Goal: Task Accomplishment & Management: Use online tool/utility

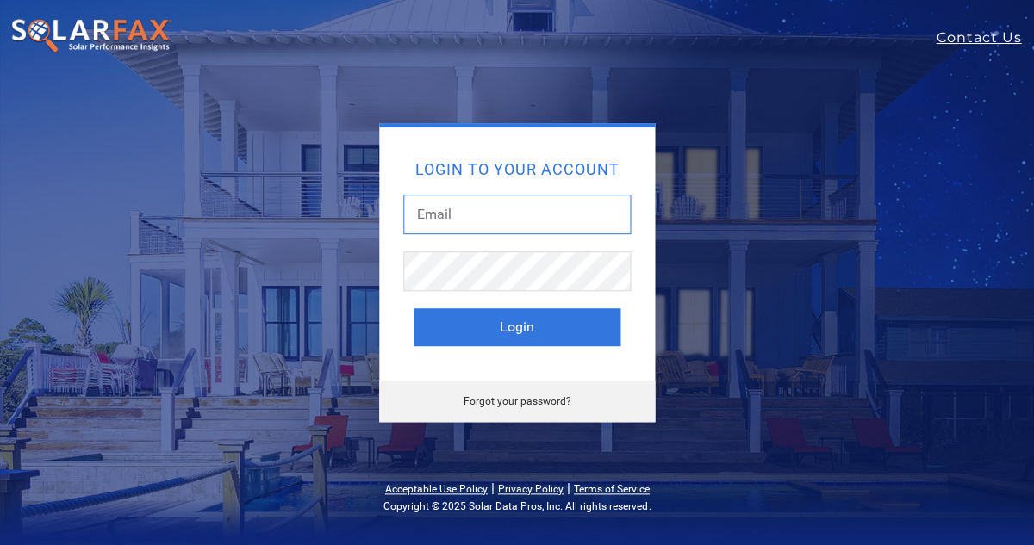
click at [509, 229] on input "text" at bounding box center [516, 215] width 227 height 40
type input "[EMAIL_ADDRESS][DOMAIN_NAME]"
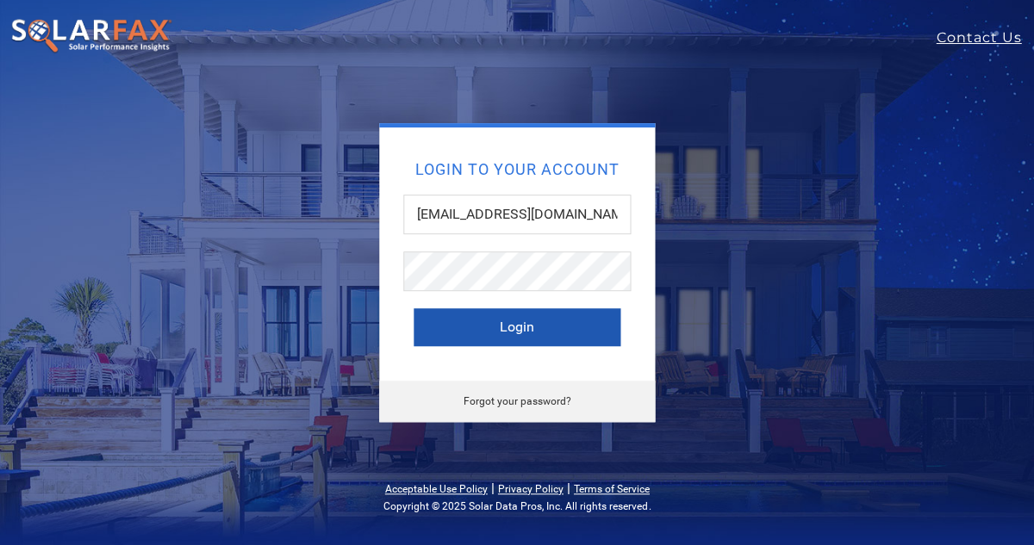
click at [531, 338] on button "Login" at bounding box center [516, 327] width 207 height 38
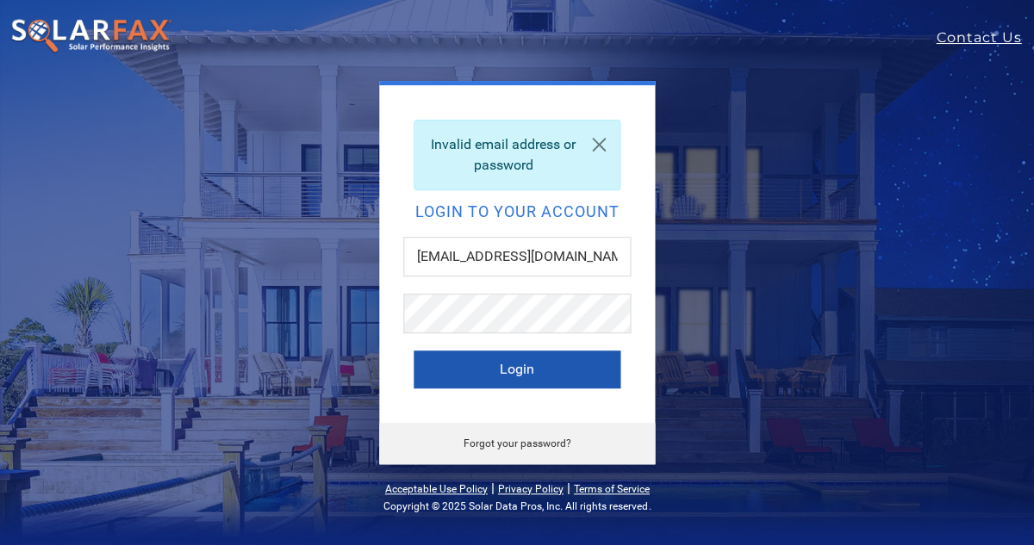
click at [491, 380] on button "Login" at bounding box center [516, 370] width 207 height 38
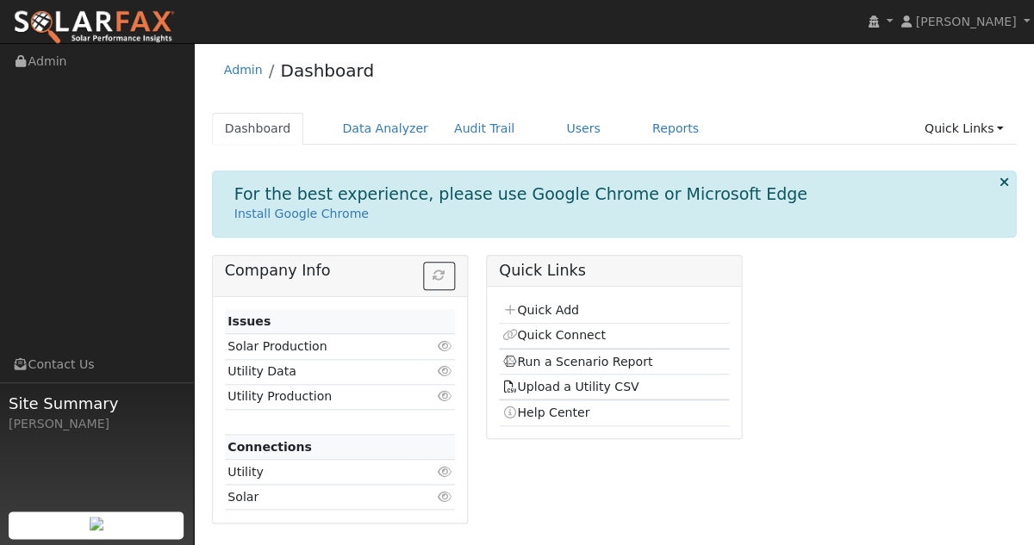
scroll to position [3, 0]
click at [807, 406] on div "Company Info Issues Solar Production Click to view Utility Data Click to view U…" at bounding box center [613, 396] width 823 height 282
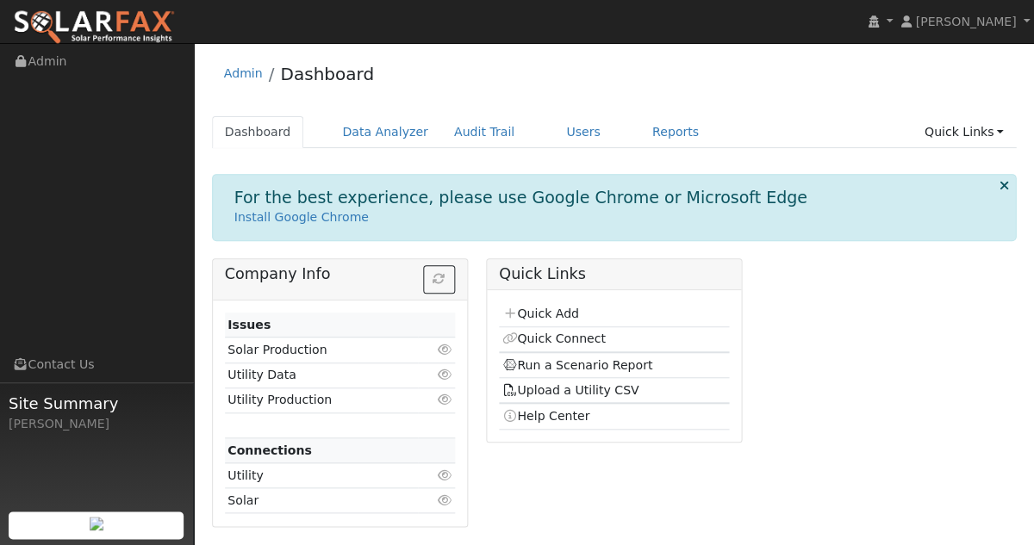
scroll to position [0, 0]
click at [564, 131] on link "Users" at bounding box center [583, 132] width 60 height 32
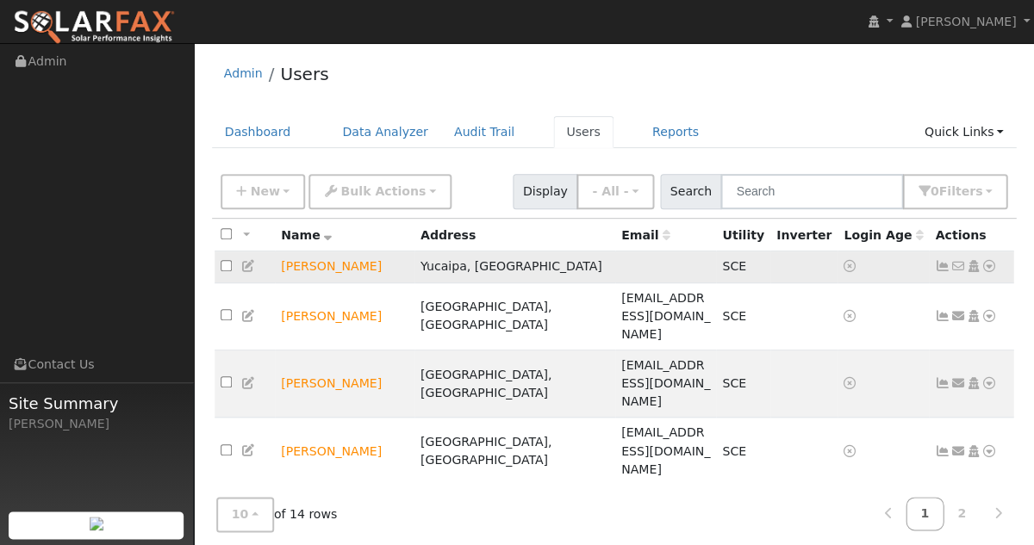
click at [307, 269] on td "[PERSON_NAME]" at bounding box center [345, 268] width 140 height 32
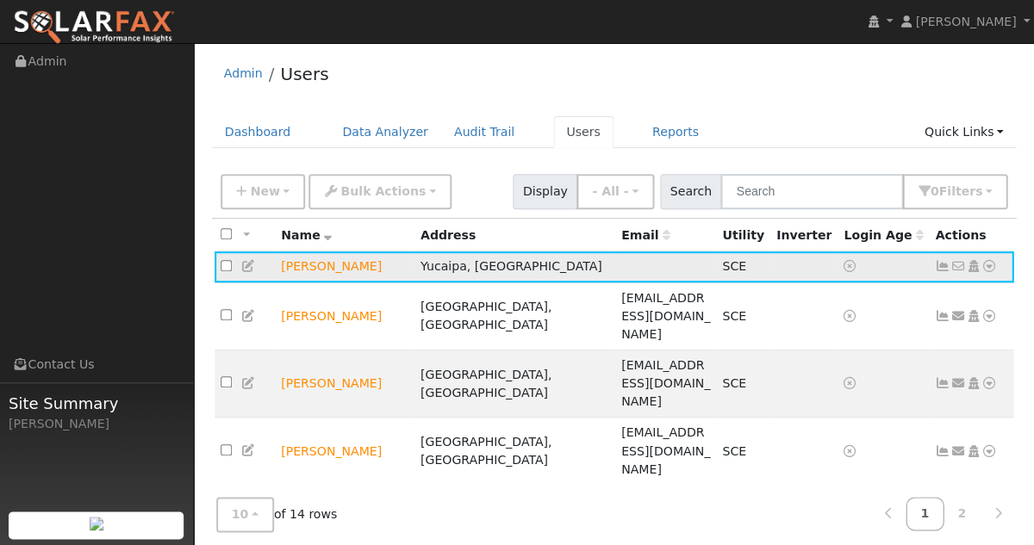
click at [222, 270] on input "checkbox" at bounding box center [226, 265] width 11 height 11
checkbox input "true"
click at [989, 266] on icon at bounding box center [989, 266] width 16 height 12
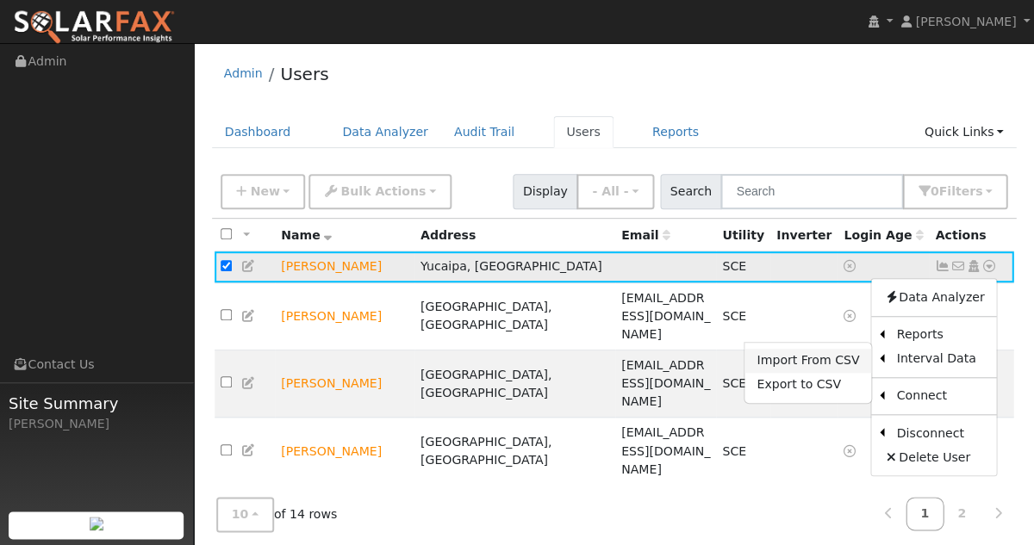
click at [844, 362] on link "Import From CSV" at bounding box center [807, 361] width 127 height 24
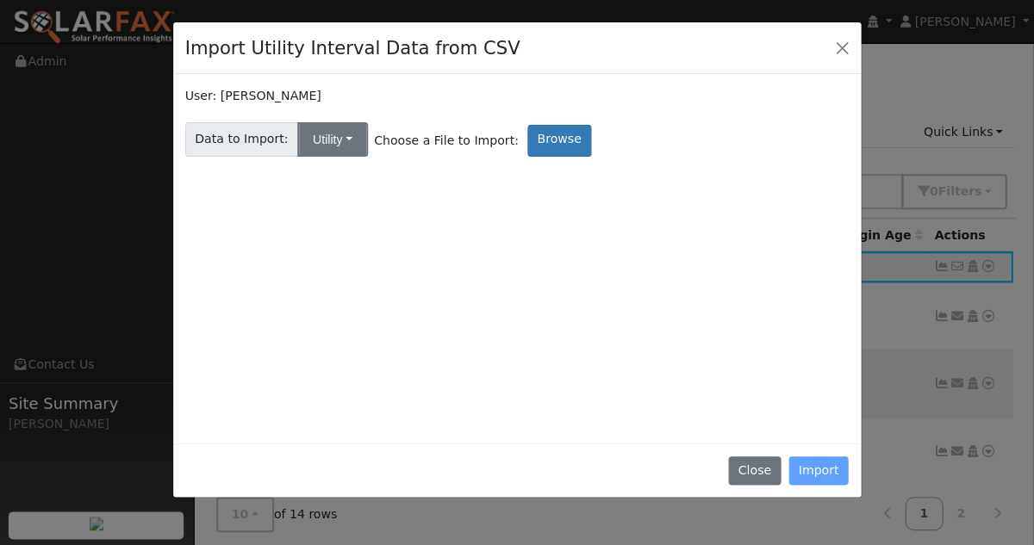
click at [308, 128] on button "Utility" at bounding box center [332, 139] width 71 height 34
click at [314, 171] on link "Utility" at bounding box center [346, 177] width 120 height 24
click at [528, 134] on label "Browse" at bounding box center [559, 141] width 64 height 32
click at [0, 0] on input "Browse" at bounding box center [0, 0] width 0 height 0
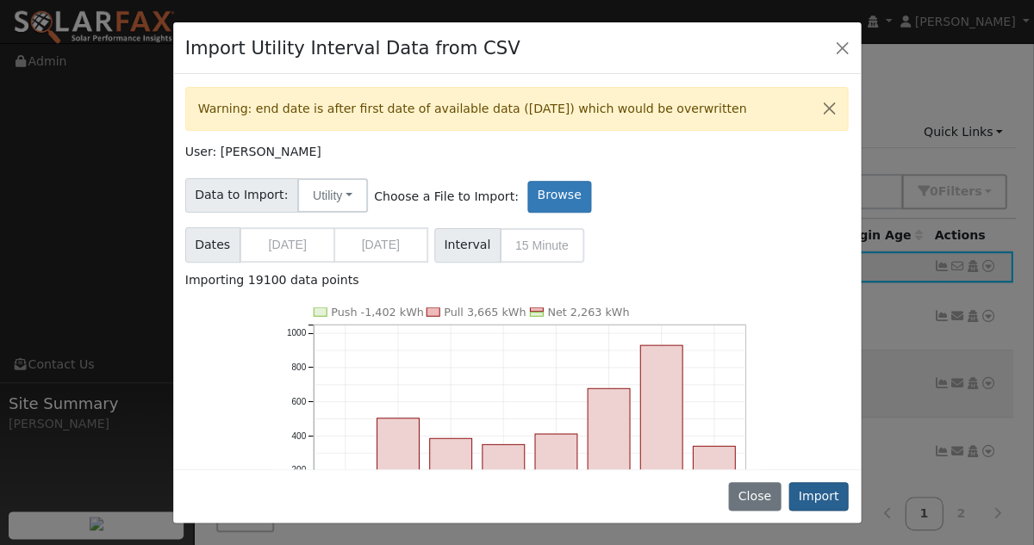
click at [808, 494] on button "Import" at bounding box center [818, 496] width 60 height 29
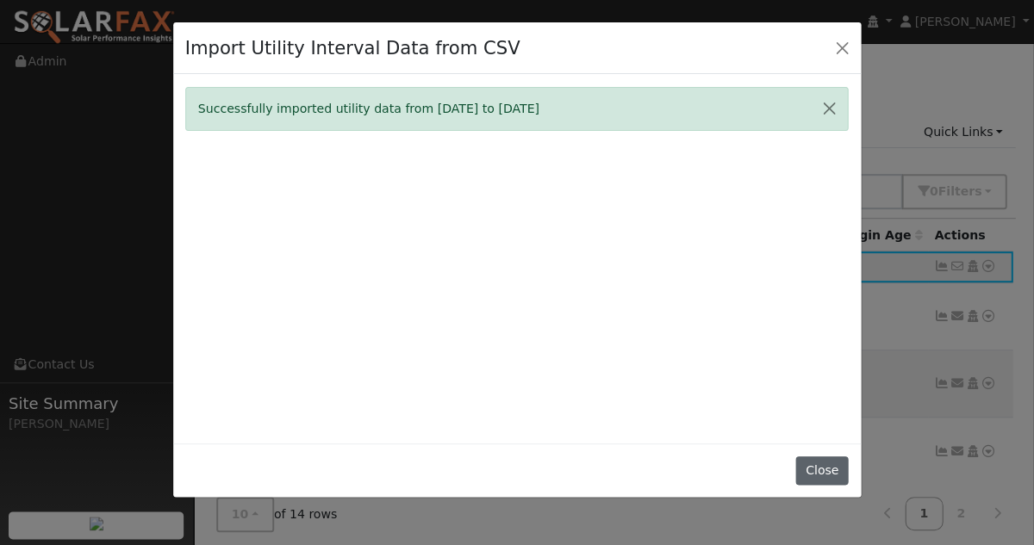
click at [813, 482] on button "Close" at bounding box center [821, 471] width 53 height 29
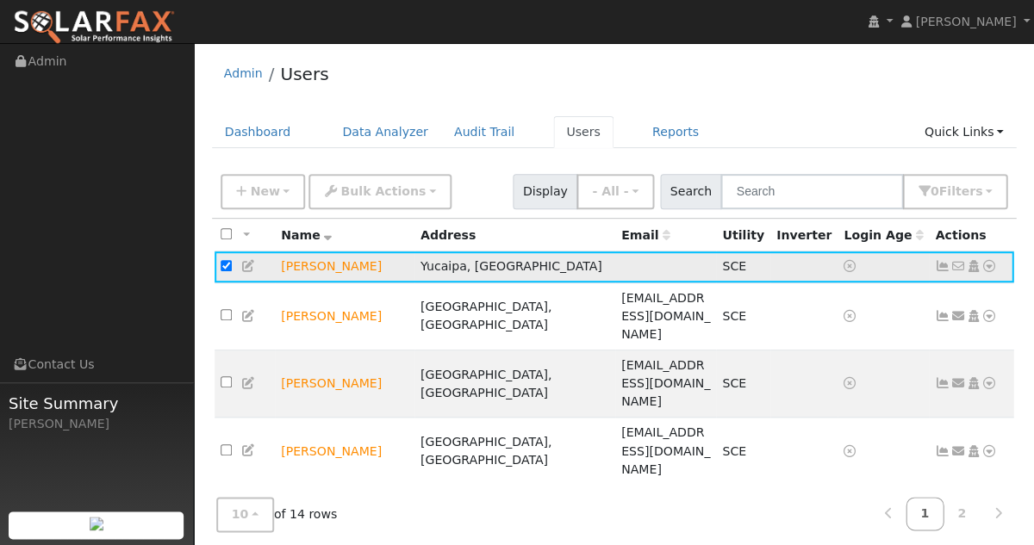
click at [986, 270] on icon at bounding box center [989, 266] width 16 height 12
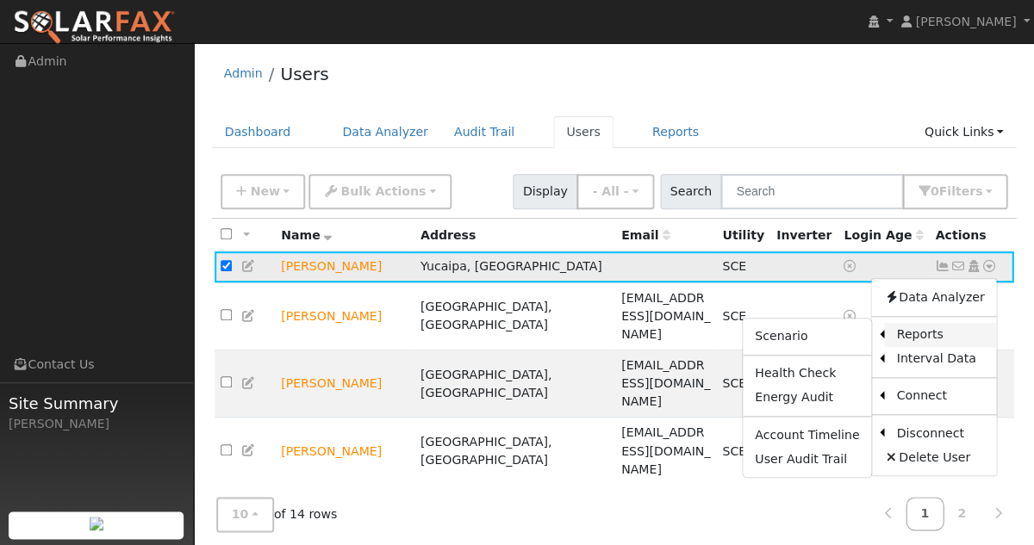
click at [917, 334] on link "Reports" at bounding box center [940, 335] width 112 height 24
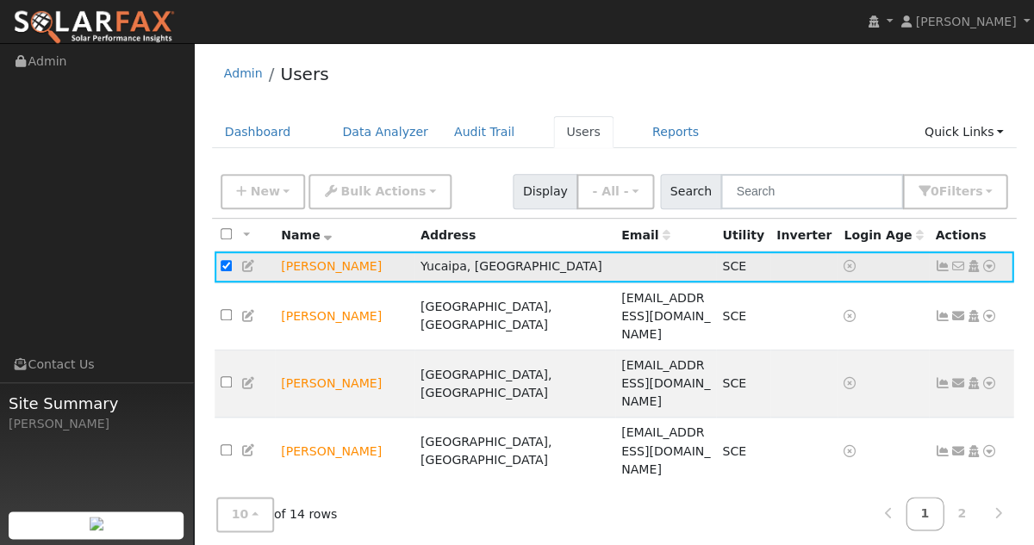
click at [988, 272] on icon at bounding box center [989, 266] width 16 height 12
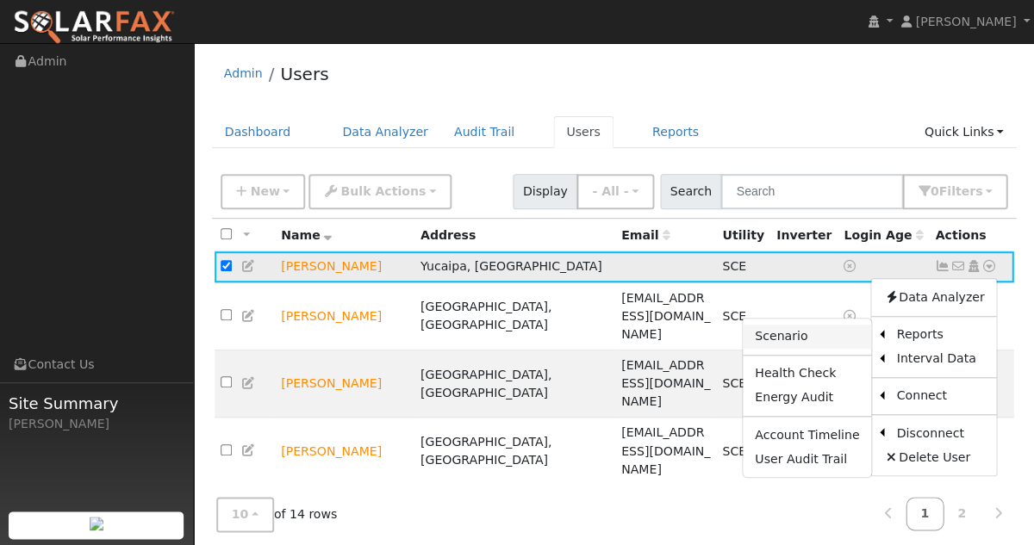
click at [826, 338] on link "Scenario" at bounding box center [807, 337] width 128 height 24
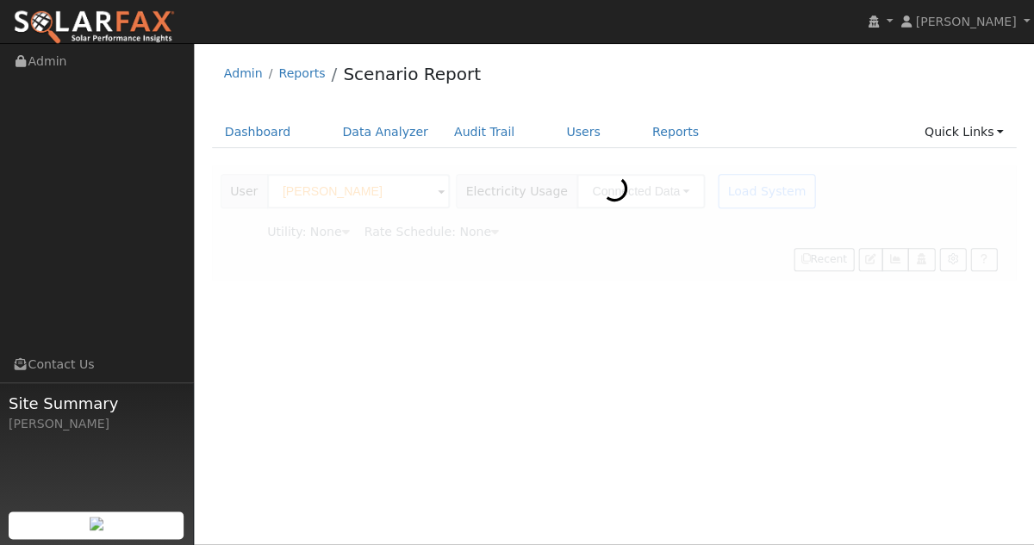
type input "Southern [US_STATE] Edison"
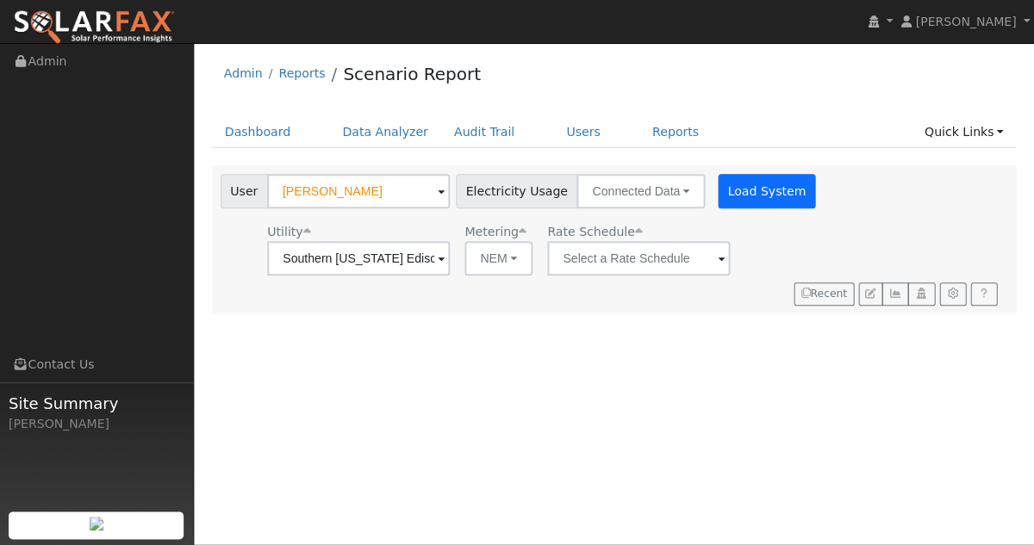
click at [736, 196] on button "Load System" at bounding box center [767, 191] width 98 height 34
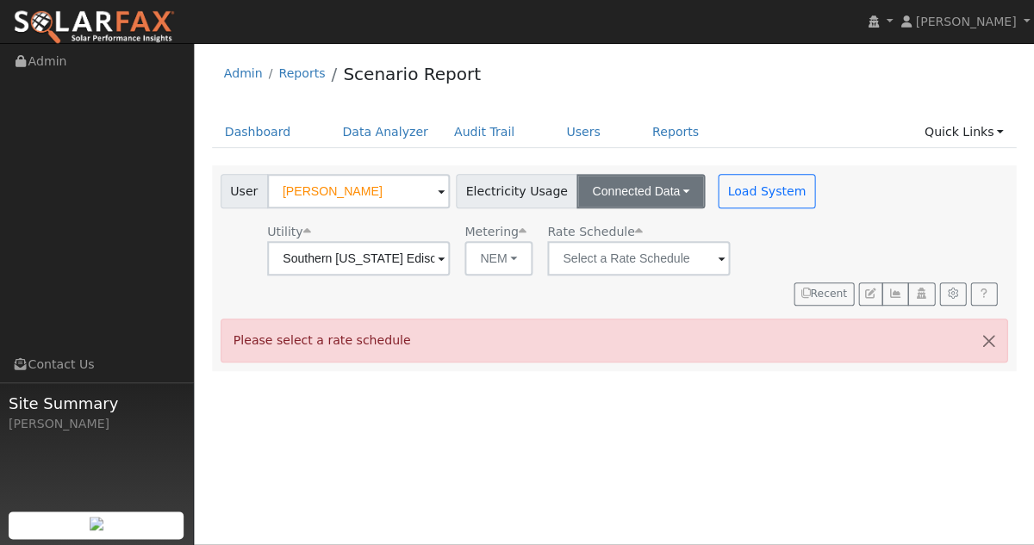
click at [624, 183] on button "Connected Data" at bounding box center [640, 191] width 128 height 34
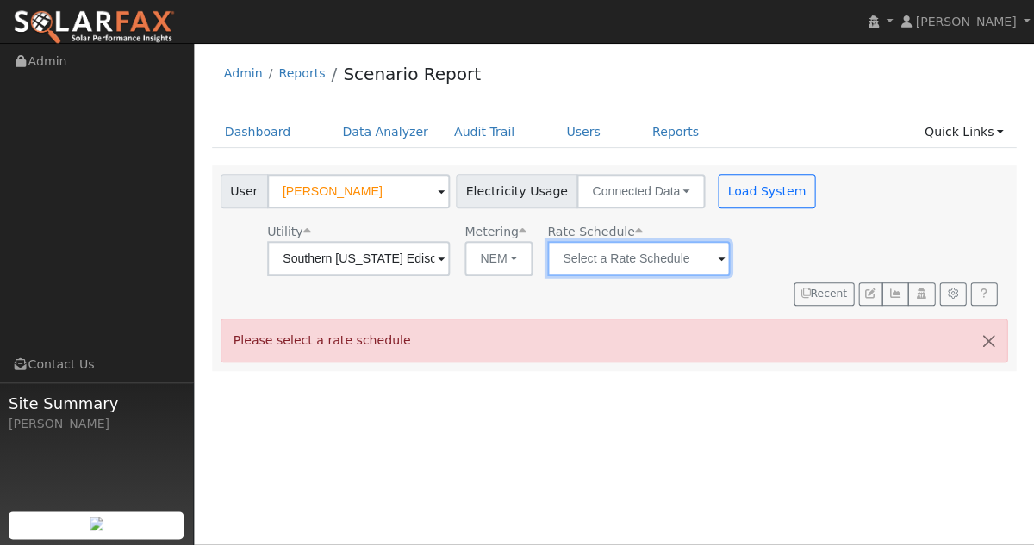
click at [608, 263] on input "text" at bounding box center [638, 258] width 183 height 34
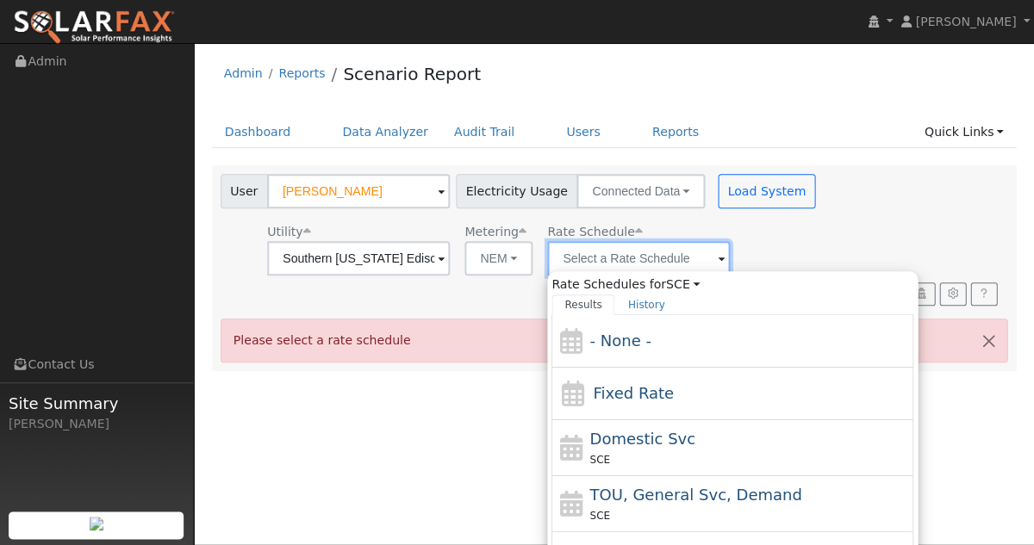
click at [608, 263] on input "text" at bounding box center [638, 258] width 183 height 34
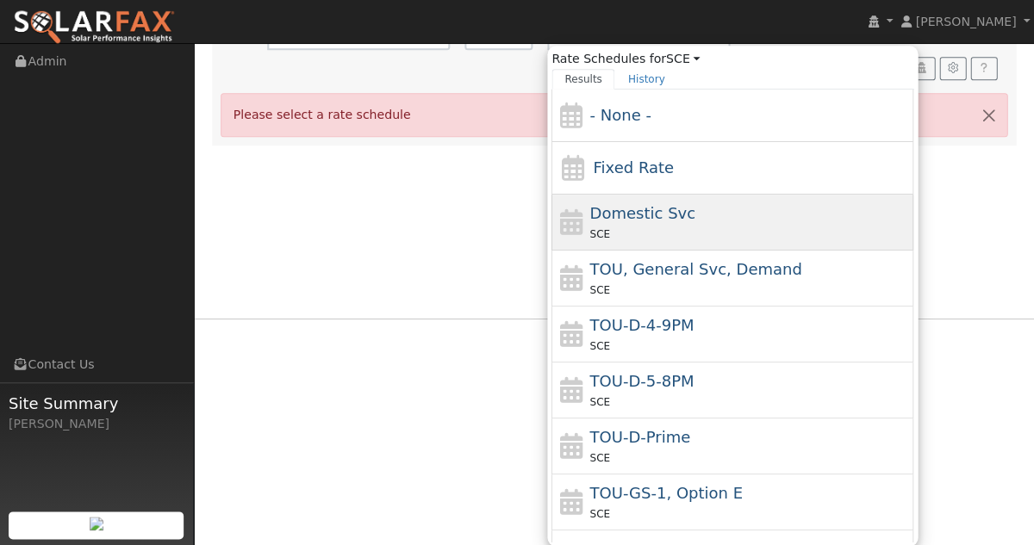
click at [605, 219] on span "Domestic Svc" at bounding box center [643, 213] width 106 height 18
type input "Domestic Svc"
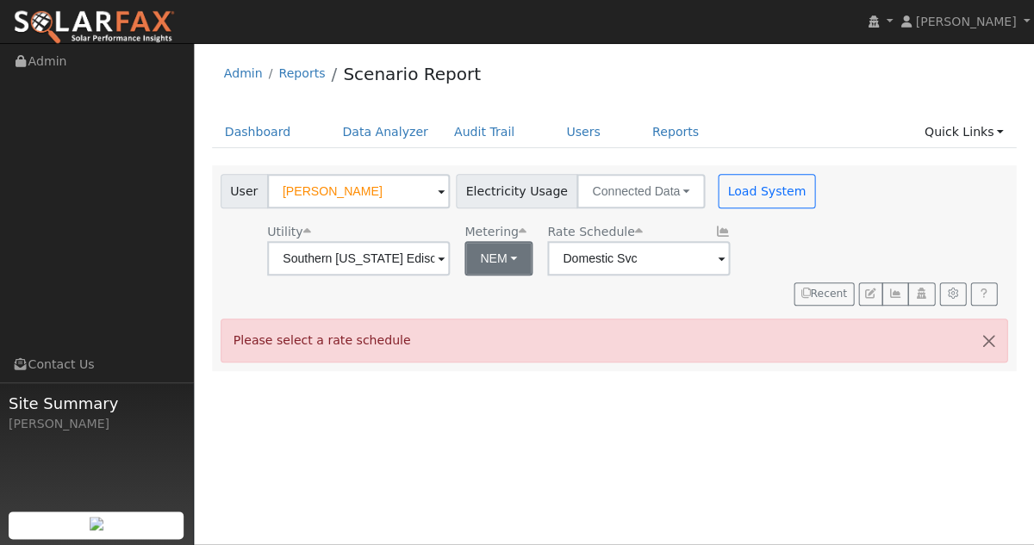
click at [513, 252] on button "NEM" at bounding box center [498, 258] width 68 height 34
click at [507, 299] on link "NEM" at bounding box center [517, 297] width 120 height 24
click at [765, 193] on button "Load System" at bounding box center [767, 191] width 98 height 34
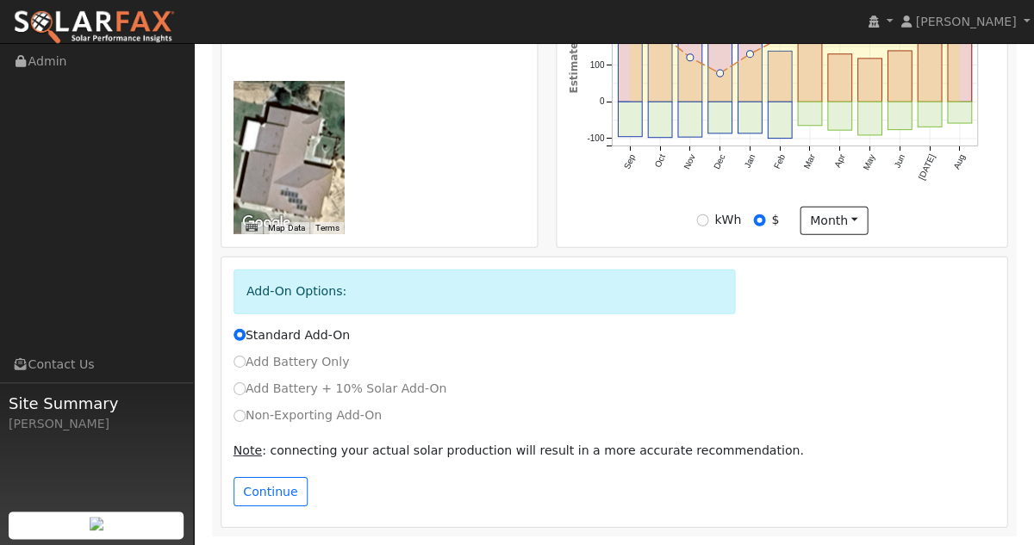
scroll to position [793, 0]
click at [239, 413] on input "Non-Exporting Add-On" at bounding box center [239, 416] width 12 height 12
radio input "true"
radio input "false"
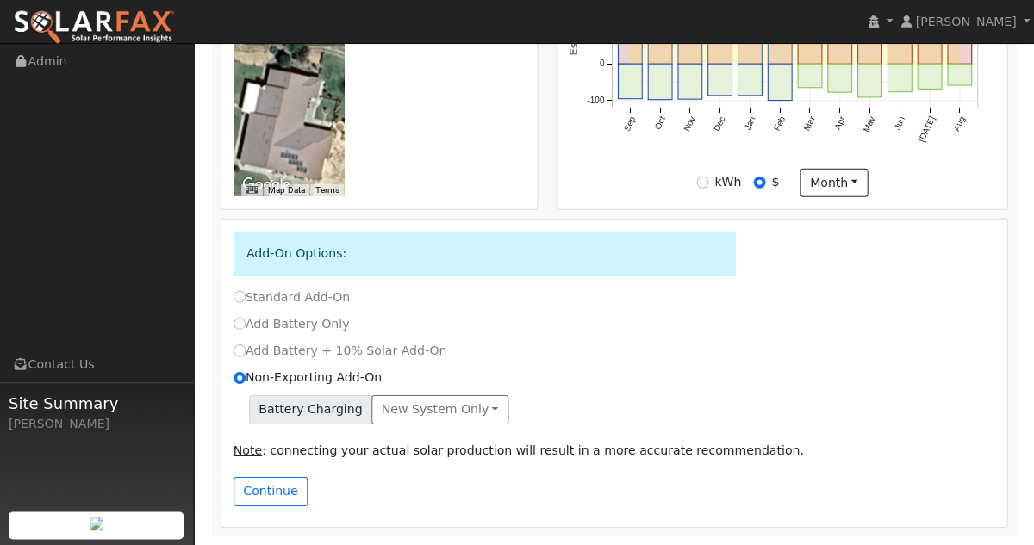
scroll to position [830, 0]
click at [469, 400] on button "New system only" at bounding box center [439, 409] width 137 height 29
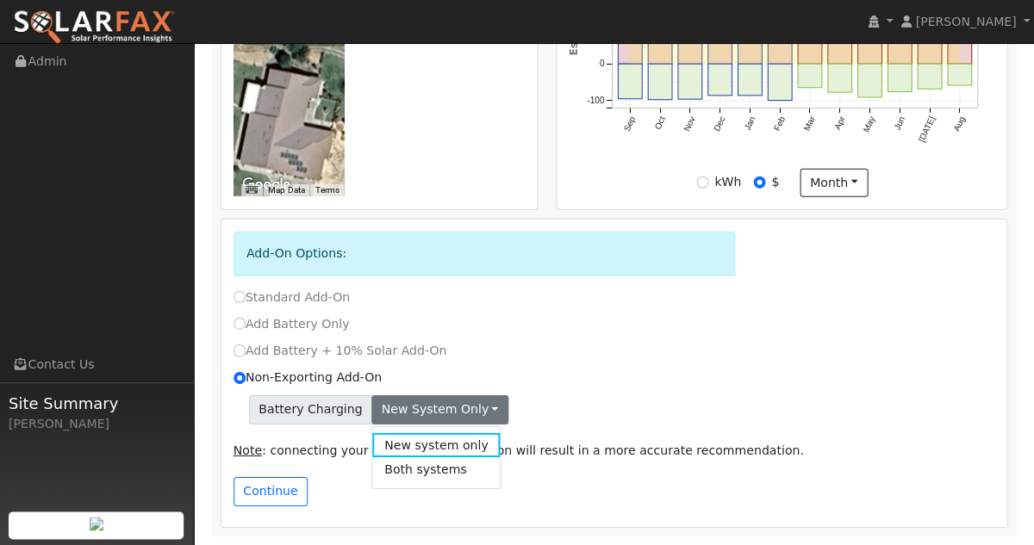
click at [580, 399] on div "Battery Charging New system only New system only Both systems" at bounding box center [614, 409] width 762 height 29
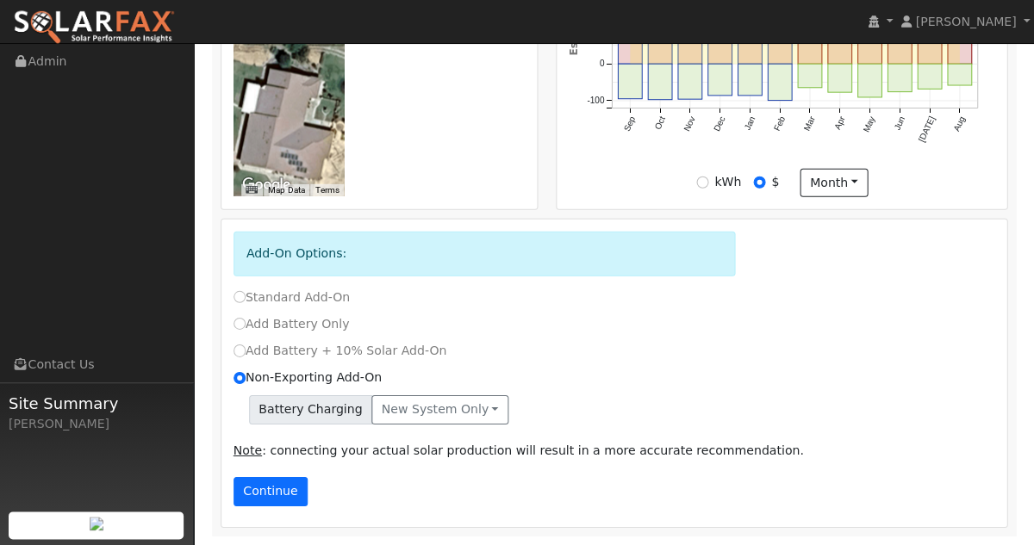
click at [283, 483] on button "Continue" at bounding box center [270, 491] width 74 height 29
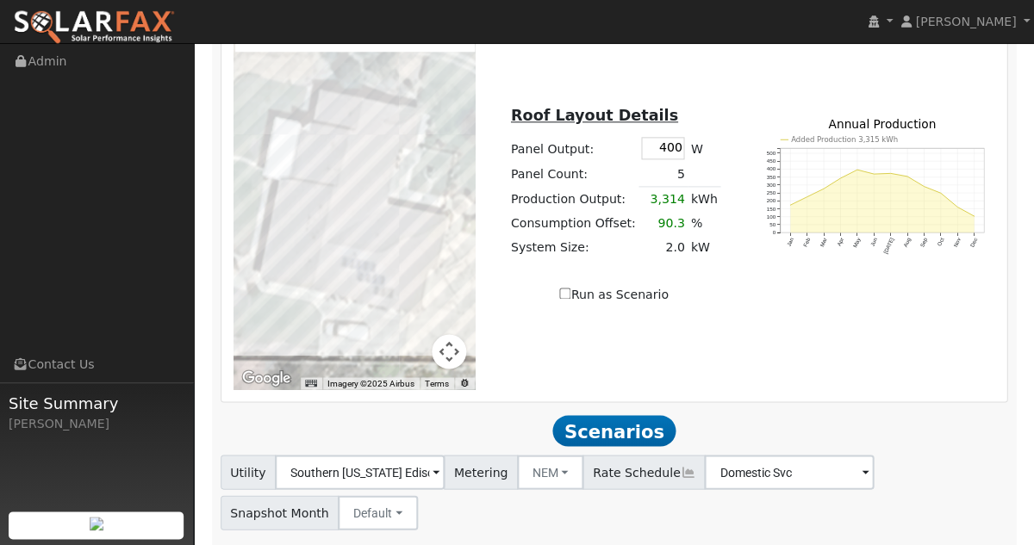
scroll to position [1630, 0]
drag, startPoint x: 656, startPoint y: 162, endPoint x: 715, endPoint y: 161, distance: 59.4
click at [715, 161] on div "Roof Layout Details Panel Output: 400 W Panel Count: 5 Production Output: 3,314…" at bounding box center [614, 195] width 260 height 217
type input "395"
click at [568, 299] on input "Run as Scenario" at bounding box center [564, 293] width 11 height 11
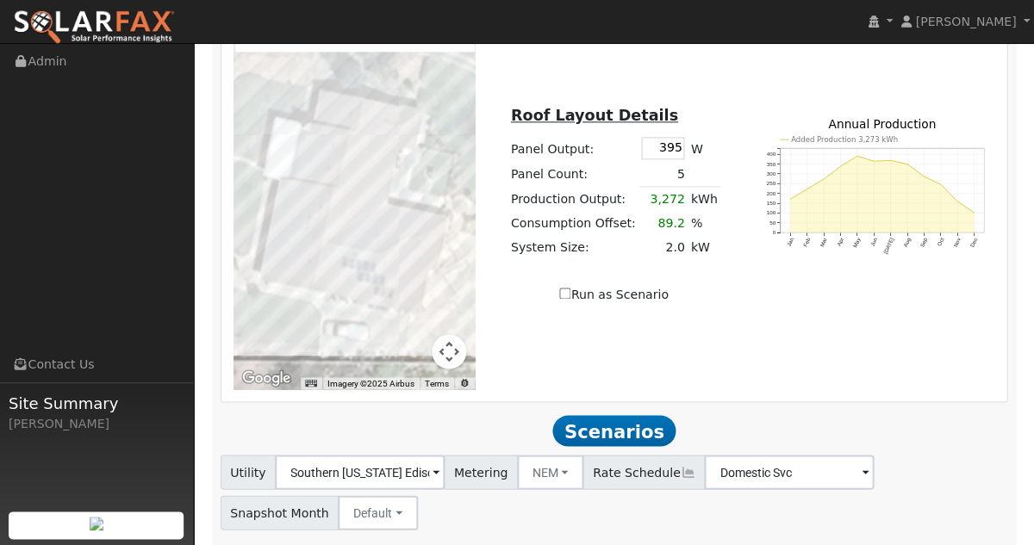
checkbox input "true"
type input "3272"
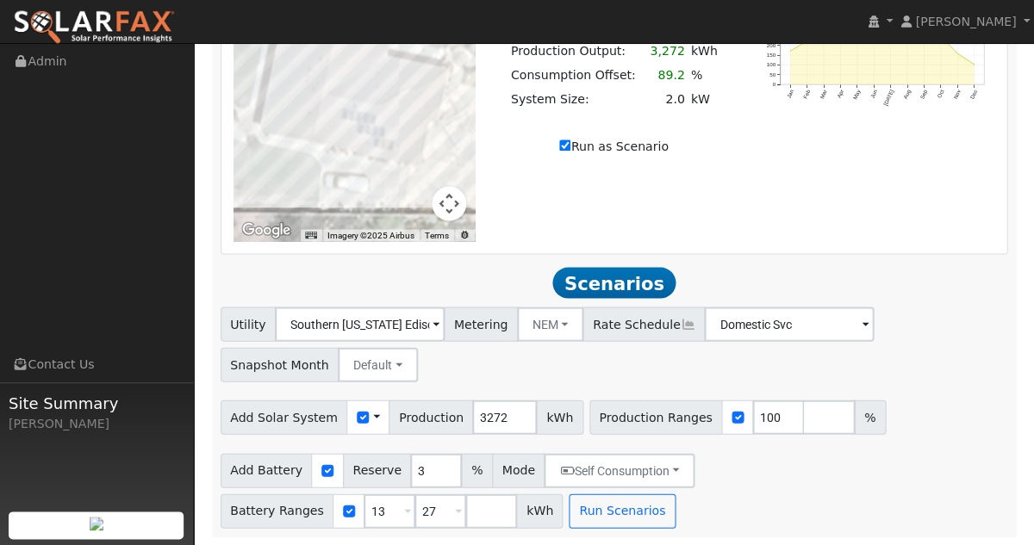
scroll to position [1789, 0]
click at [593, 517] on button "Run Scenarios" at bounding box center [622, 511] width 106 height 34
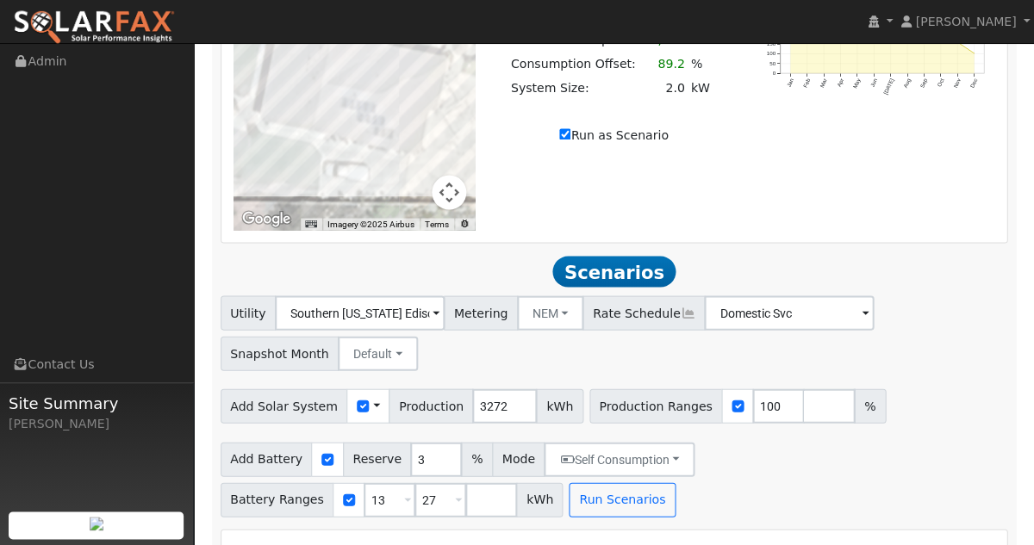
type input "2.0"
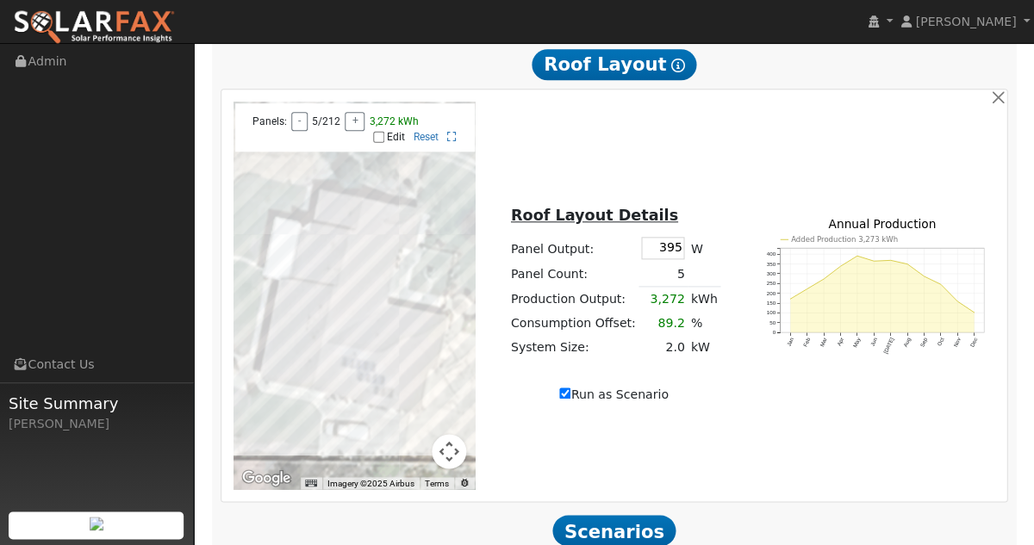
scroll to position [1533, 0]
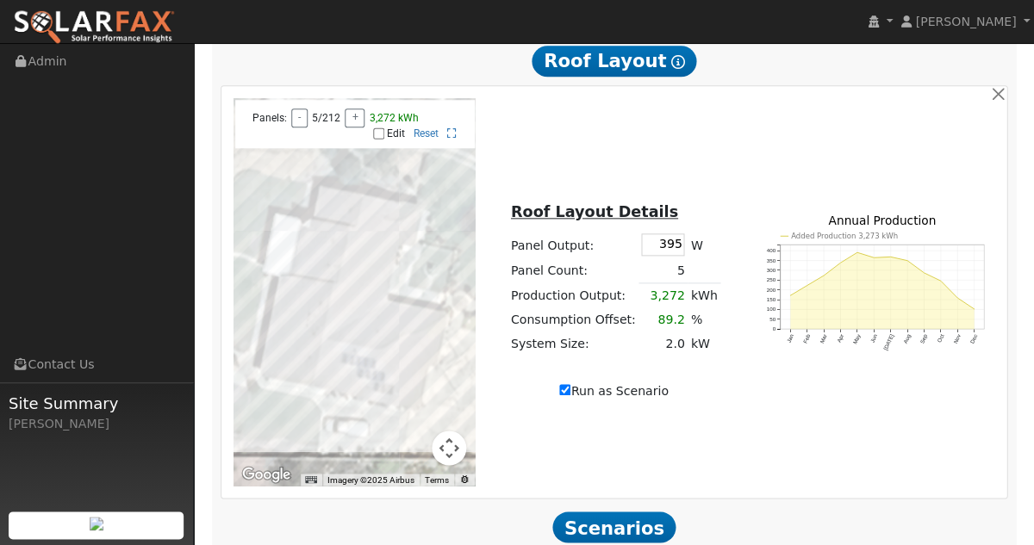
click at [673, 279] on td "5" at bounding box center [662, 270] width 49 height 25
click at [382, 140] on input "Edit" at bounding box center [378, 133] width 11 height 12
checkbox input "true"
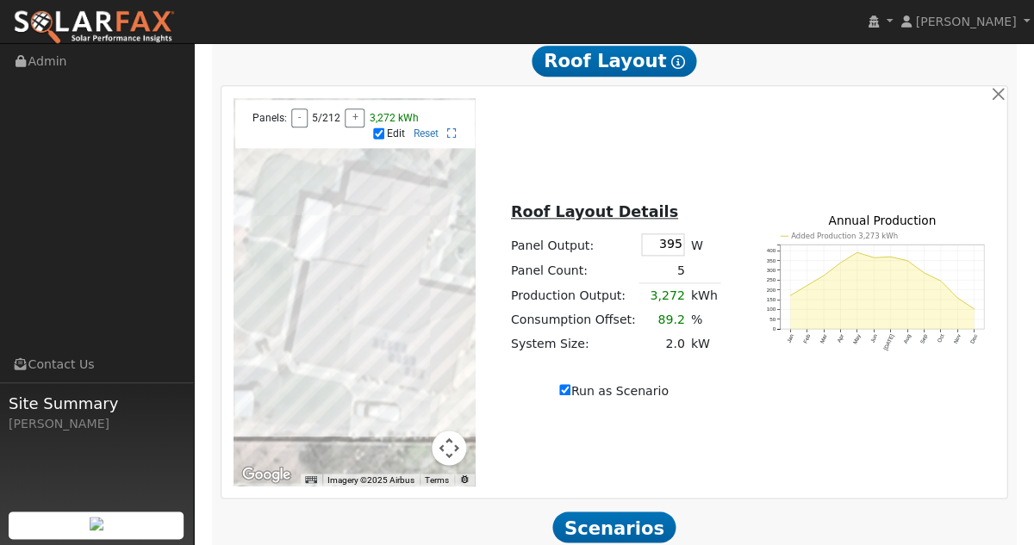
drag, startPoint x: 380, startPoint y: 365, endPoint x: 409, endPoint y: 349, distance: 33.6
click at [409, 349] on div at bounding box center [354, 292] width 242 height 388
click at [411, 348] on div at bounding box center [354, 292] width 242 height 388
click at [422, 358] on div at bounding box center [354, 292] width 242 height 388
click at [414, 356] on div at bounding box center [354, 292] width 242 height 388
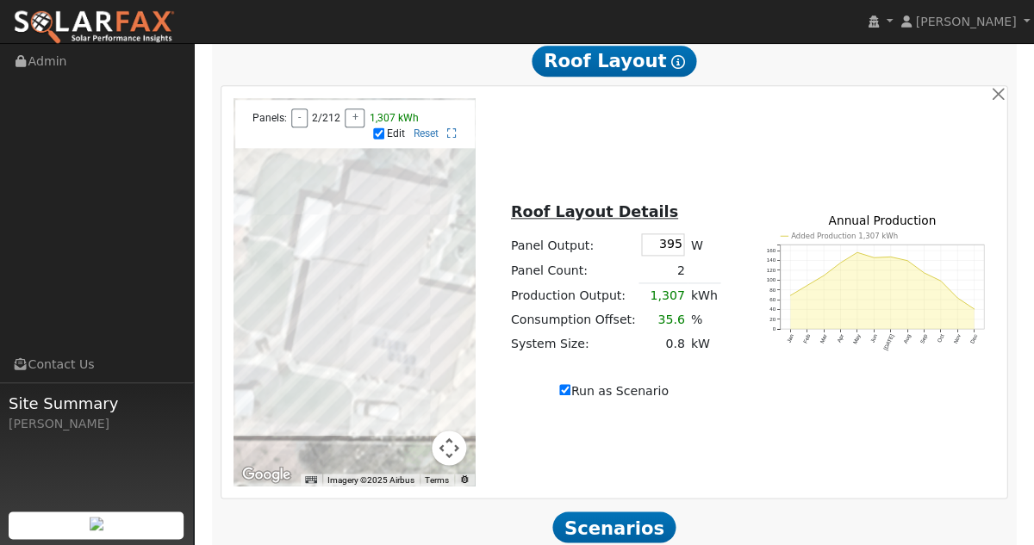
click at [413, 363] on div at bounding box center [354, 292] width 242 height 388
click at [427, 363] on div at bounding box center [354, 292] width 242 height 388
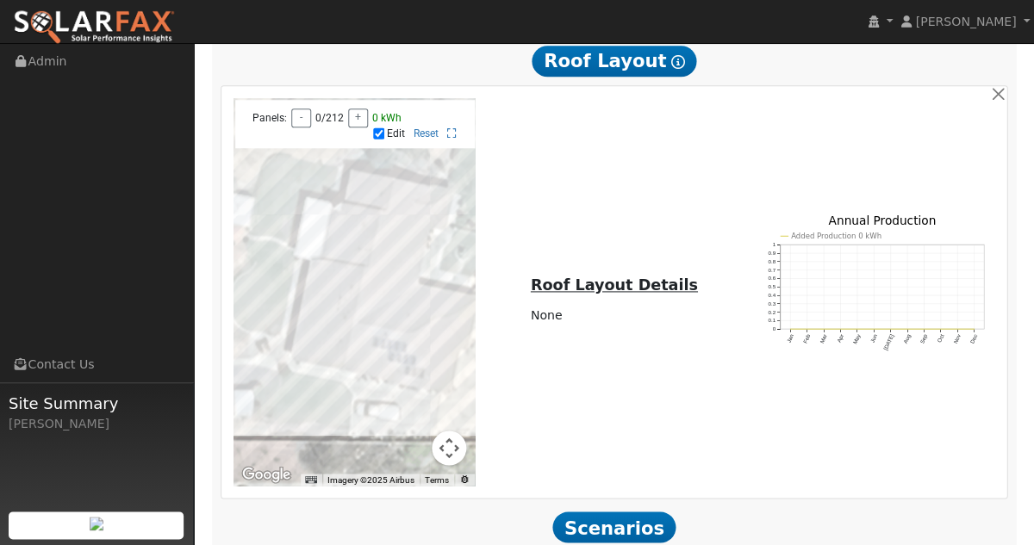
click at [345, 349] on div at bounding box center [354, 292] width 242 height 388
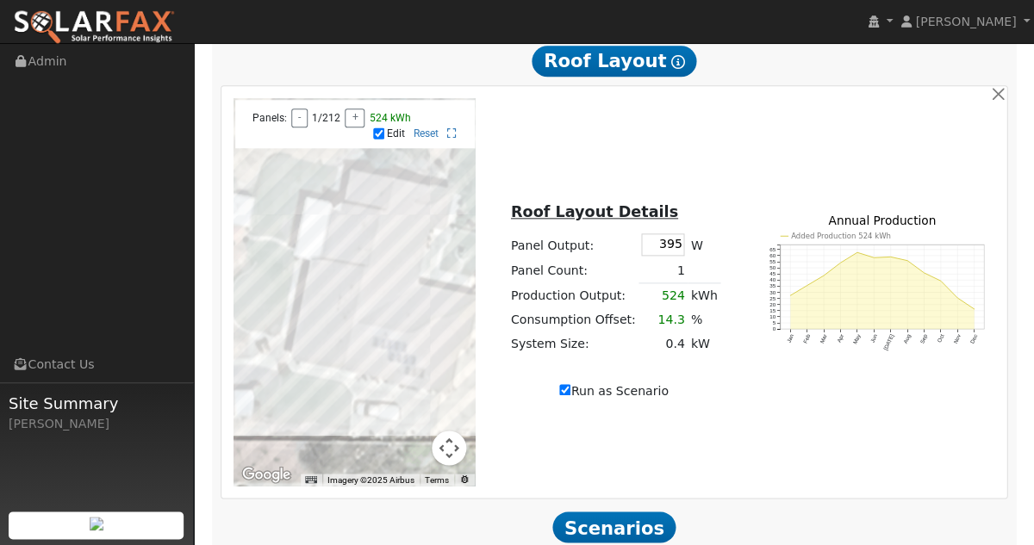
click at [345, 357] on div at bounding box center [354, 292] width 242 height 388
click at [348, 337] on div at bounding box center [354, 292] width 242 height 388
click at [350, 327] on div at bounding box center [354, 292] width 242 height 388
click at [358, 294] on div at bounding box center [354, 292] width 242 height 388
click at [356, 299] on div at bounding box center [354, 292] width 242 height 388
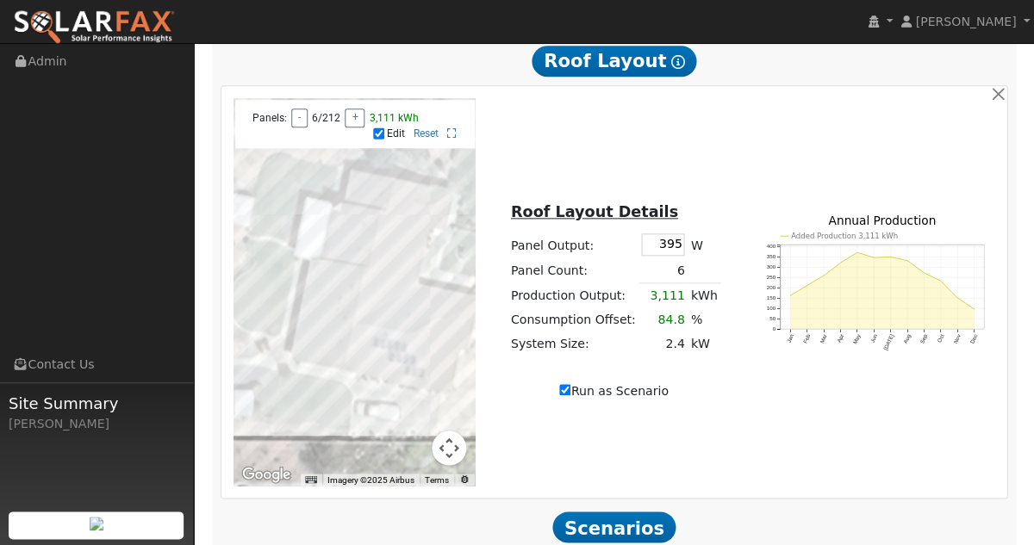
click at [338, 323] on div at bounding box center [354, 292] width 242 height 388
click at [337, 326] on div at bounding box center [354, 292] width 242 height 388
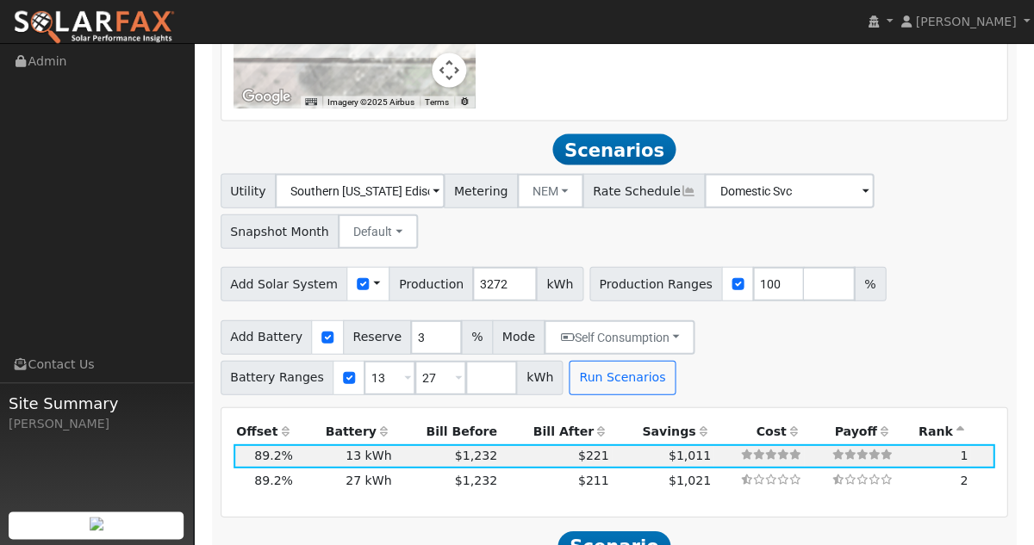
scroll to position [1912, 0]
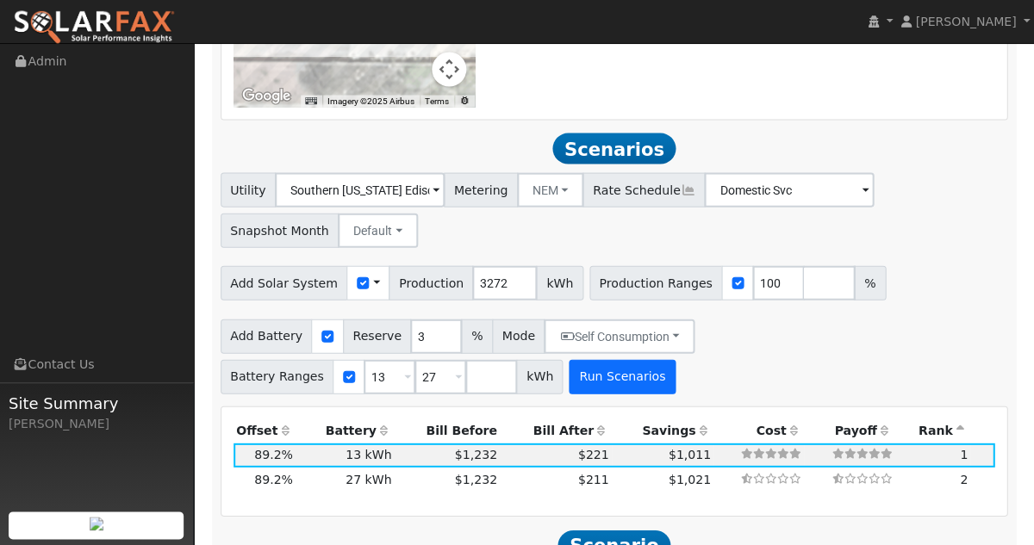
click at [602, 393] on button "Run Scenarios" at bounding box center [622, 376] width 106 height 34
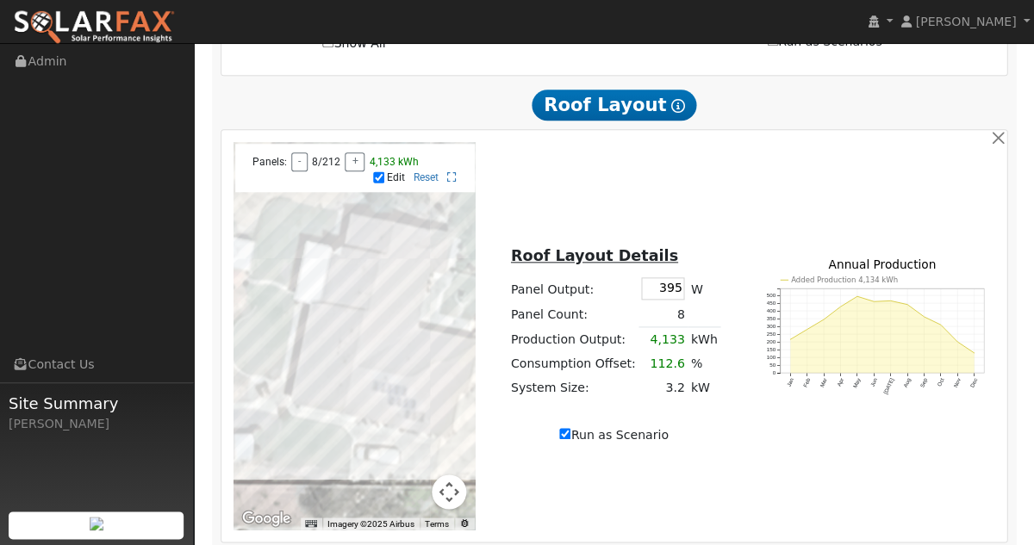
scroll to position [1494, 0]
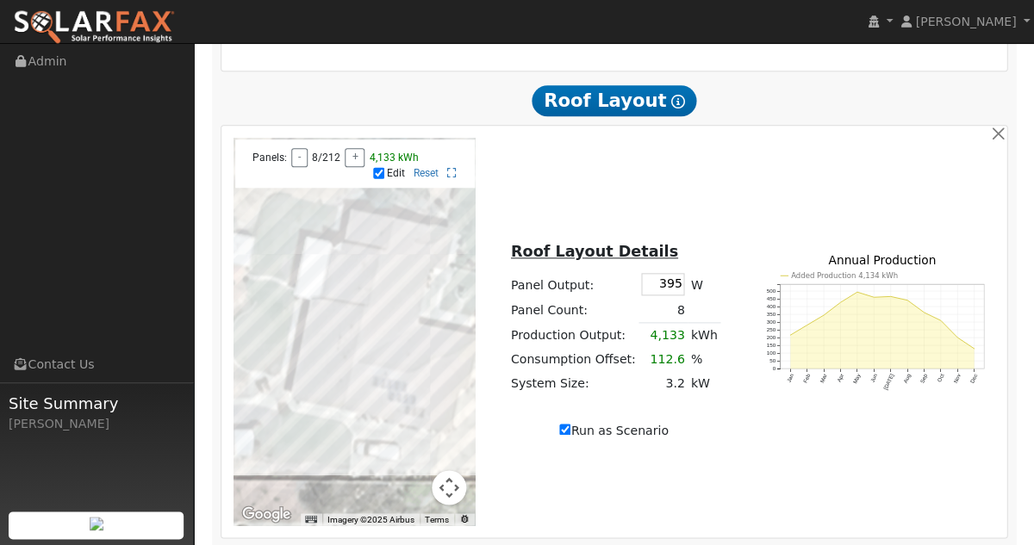
click at [334, 374] on div at bounding box center [354, 332] width 242 height 388
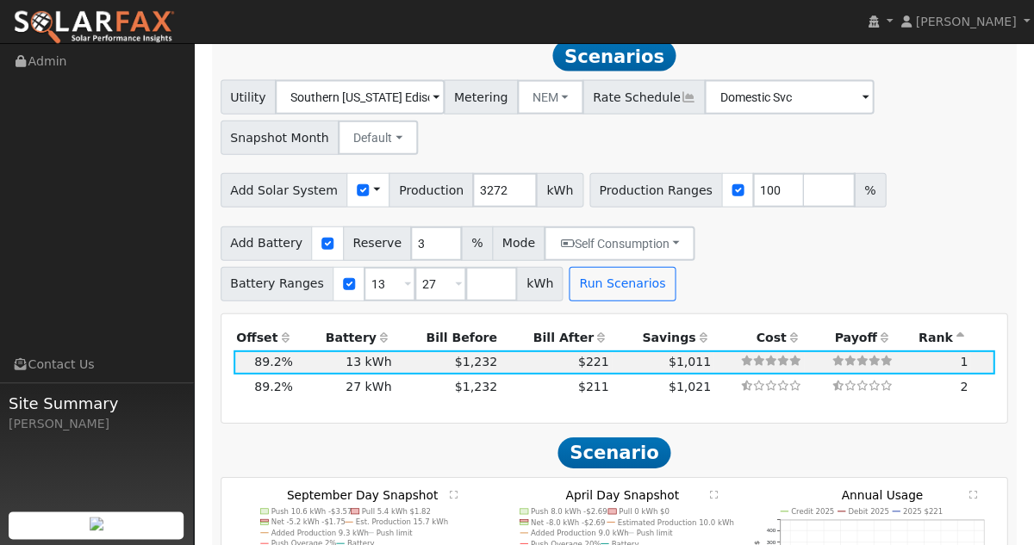
scroll to position [2005, 0]
click at [592, 302] on button "Run Scenarios" at bounding box center [622, 284] width 106 height 34
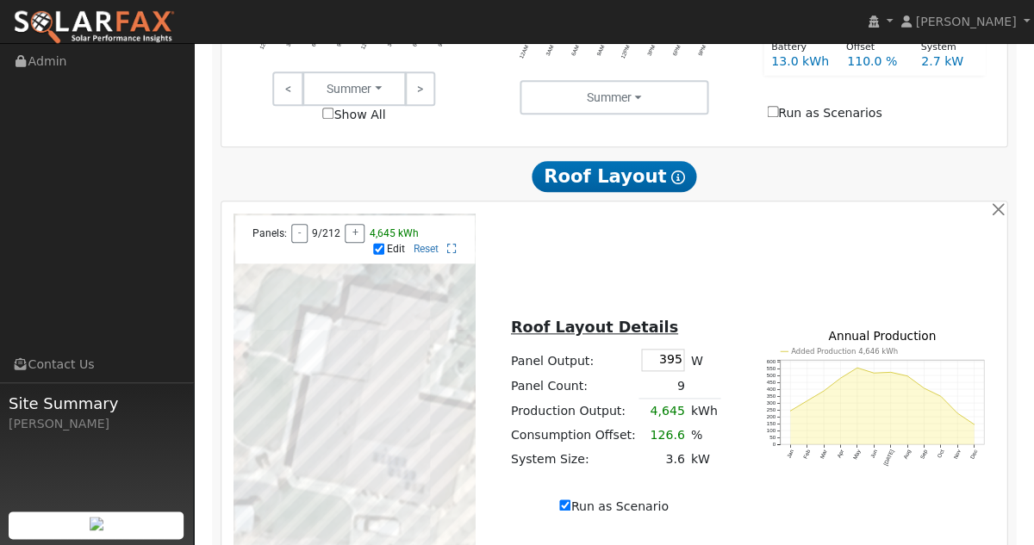
scroll to position [1418, 0]
click at [341, 433] on div at bounding box center [354, 408] width 242 height 388
click at [339, 439] on div at bounding box center [354, 408] width 242 height 388
click at [337, 446] on div at bounding box center [354, 408] width 242 height 388
click at [337, 441] on div at bounding box center [354, 408] width 242 height 388
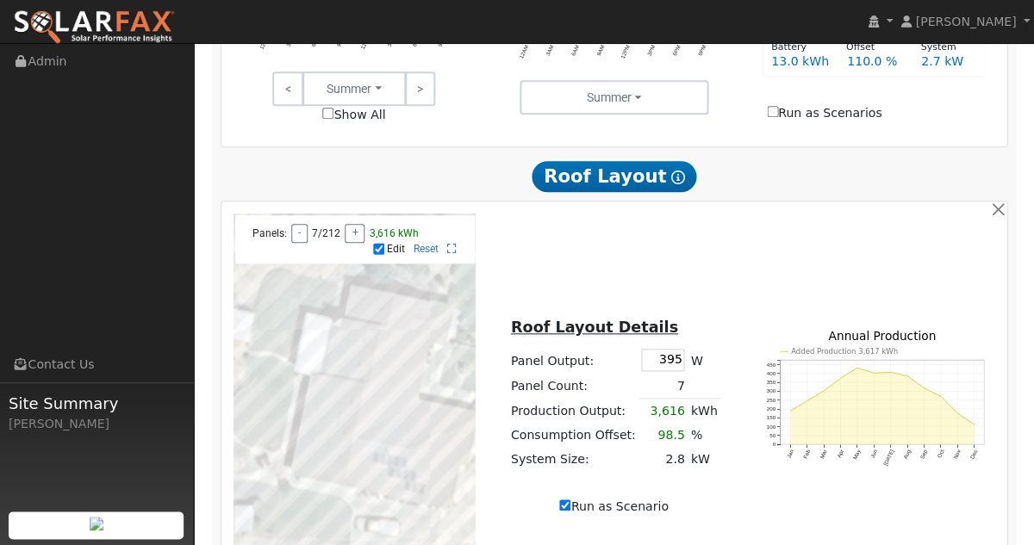
click at [338, 433] on div at bounding box center [354, 408] width 242 height 388
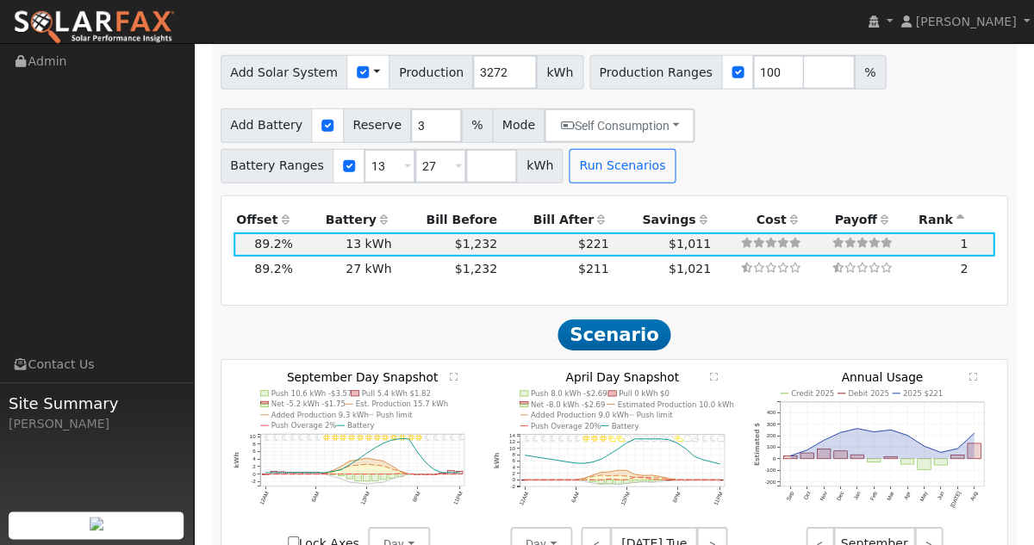
scroll to position [2126, 0]
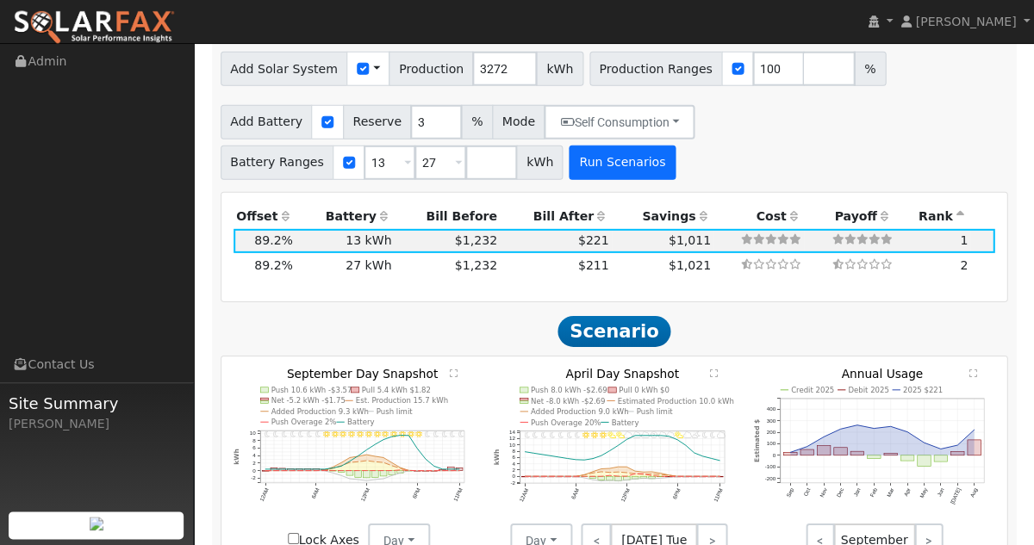
click at [600, 177] on button "Run Scenarios" at bounding box center [622, 163] width 106 height 34
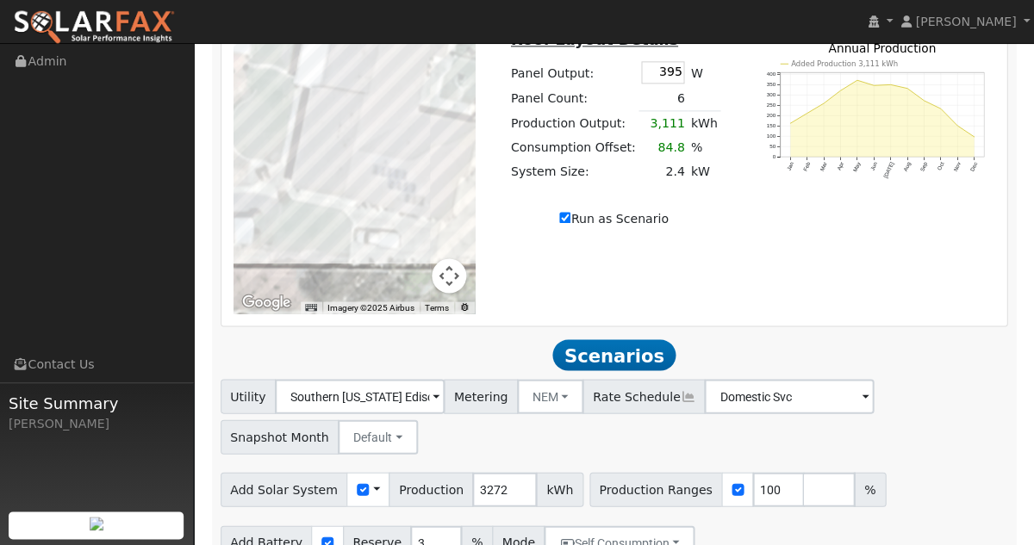
scroll to position [1703, 0]
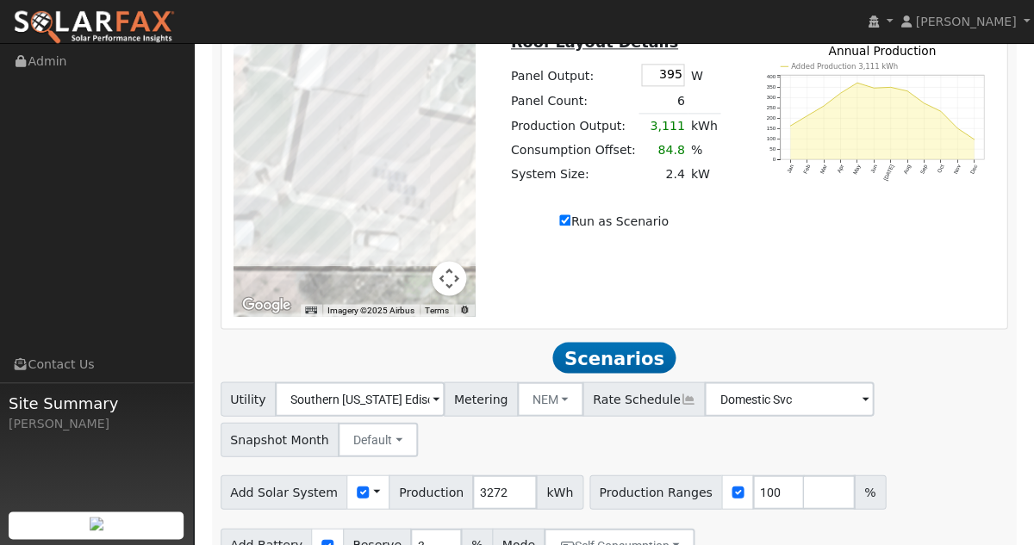
click at [672, 139] on td "3,111" at bounding box center [662, 126] width 49 height 25
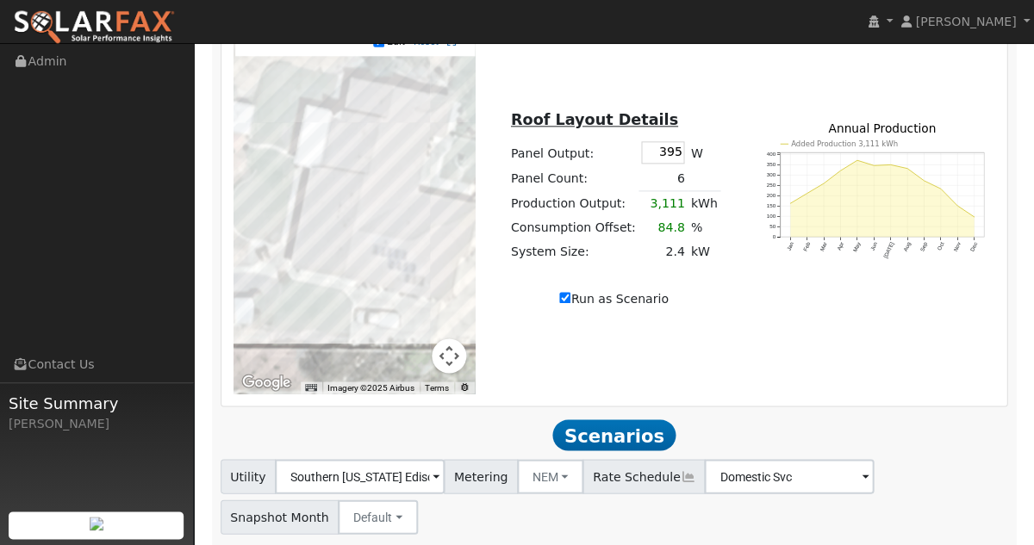
scroll to position [1620, 0]
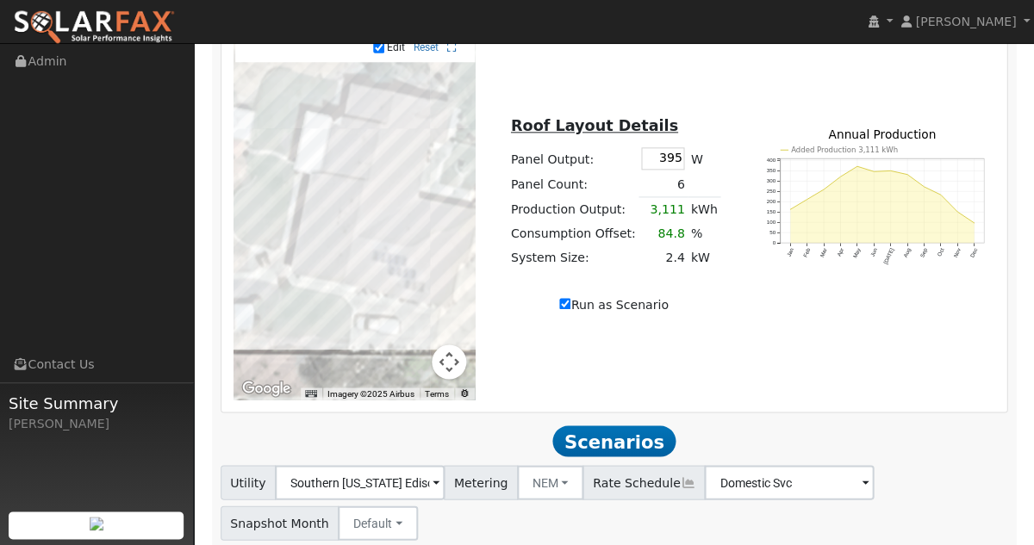
click at [565, 309] on input "Run as Scenario" at bounding box center [564, 303] width 11 height 11
checkbox input "false"
type input "3670"
click at [565, 309] on input "Run as Scenario" at bounding box center [564, 303] width 11 height 11
checkbox input "true"
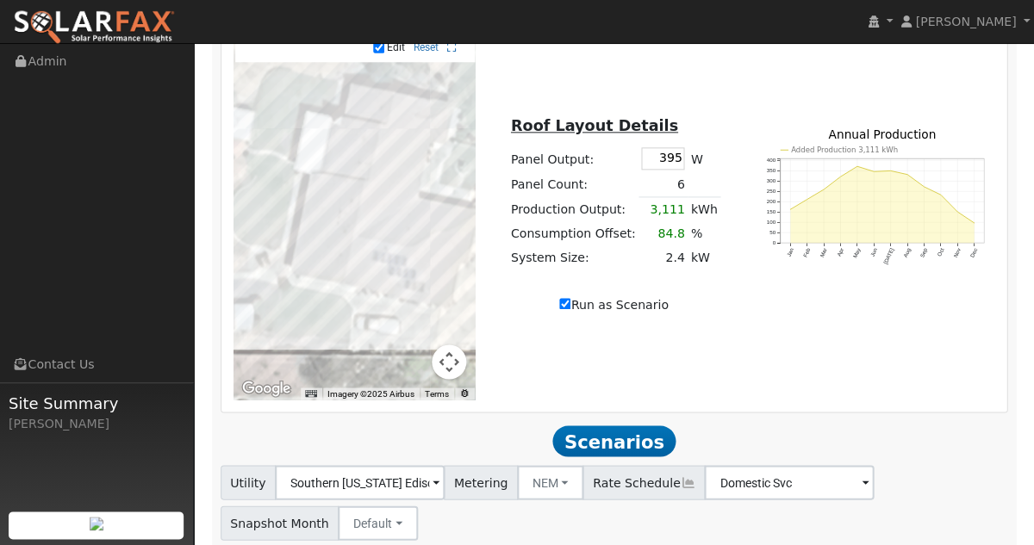
type input "3111"
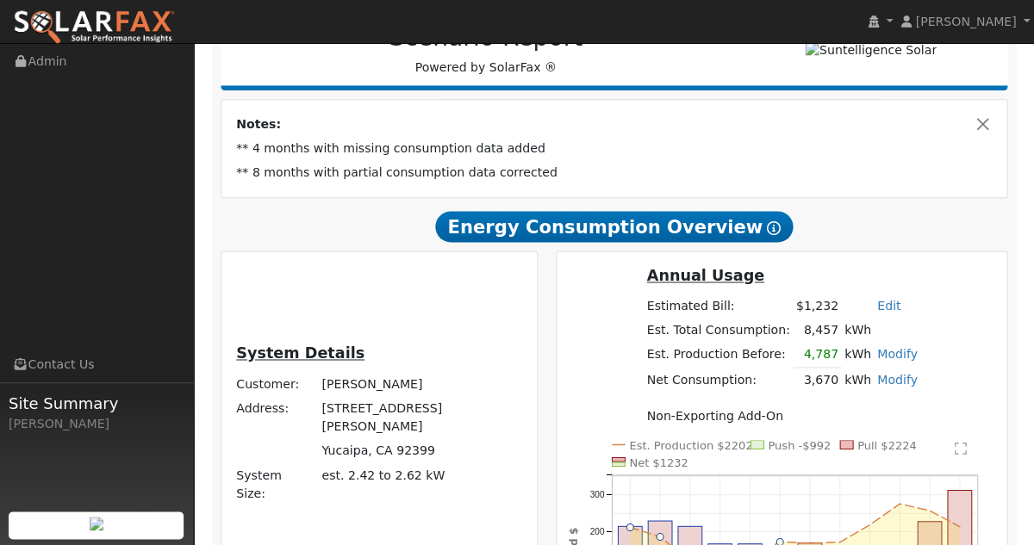
scroll to position [316, 0]
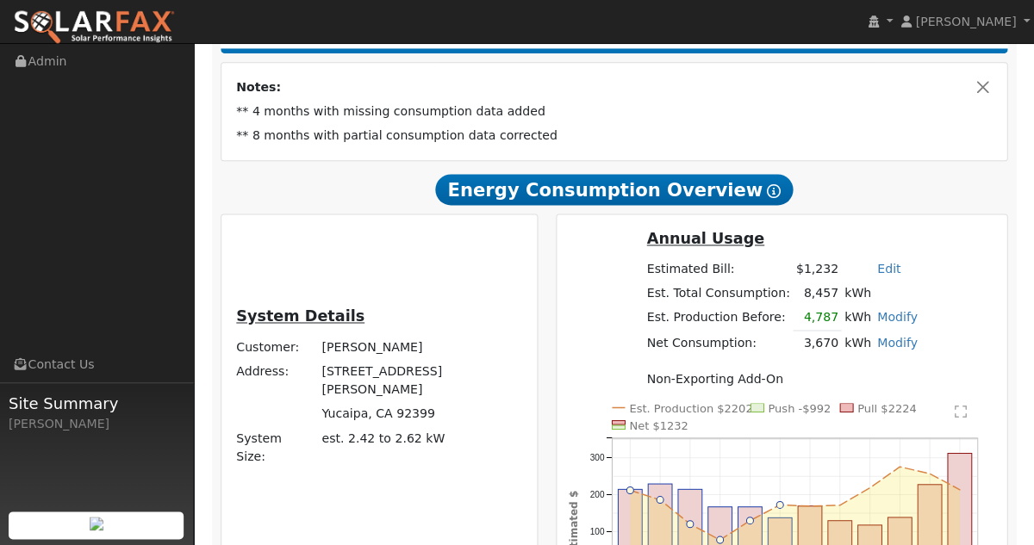
click at [896, 324] on link "Modify" at bounding box center [897, 317] width 40 height 14
type input "4787"
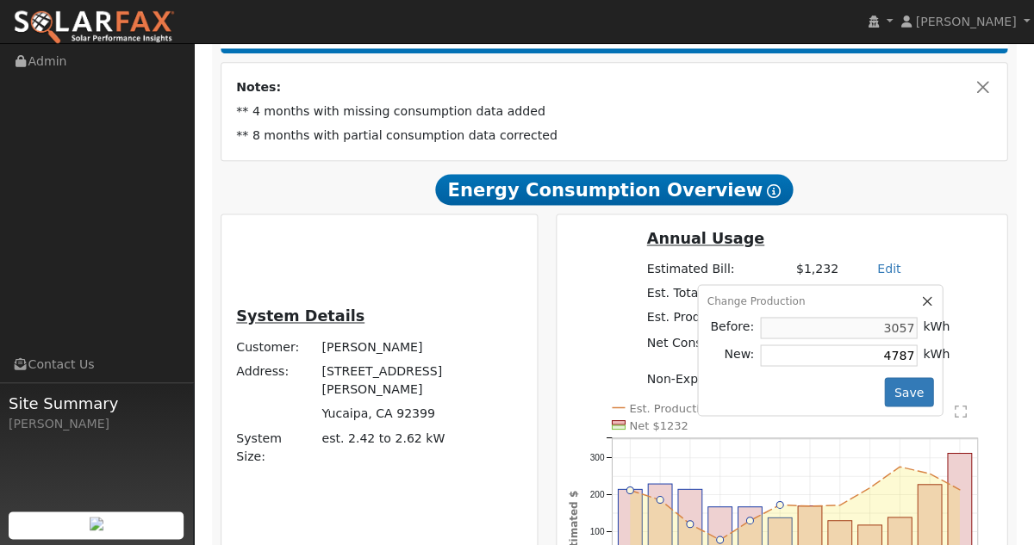
click at [919, 308] on button "button" at bounding box center [926, 301] width 15 height 15
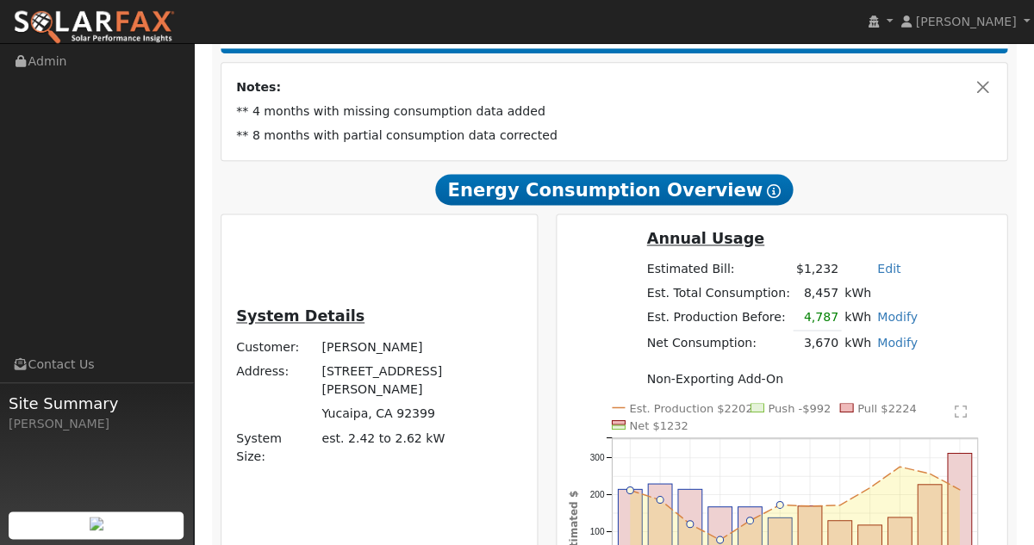
click at [883, 349] on link "Modify" at bounding box center [897, 342] width 40 height 14
click at [799, 374] on link "Add Consumption" at bounding box center [798, 371] width 209 height 24
type input "3670"
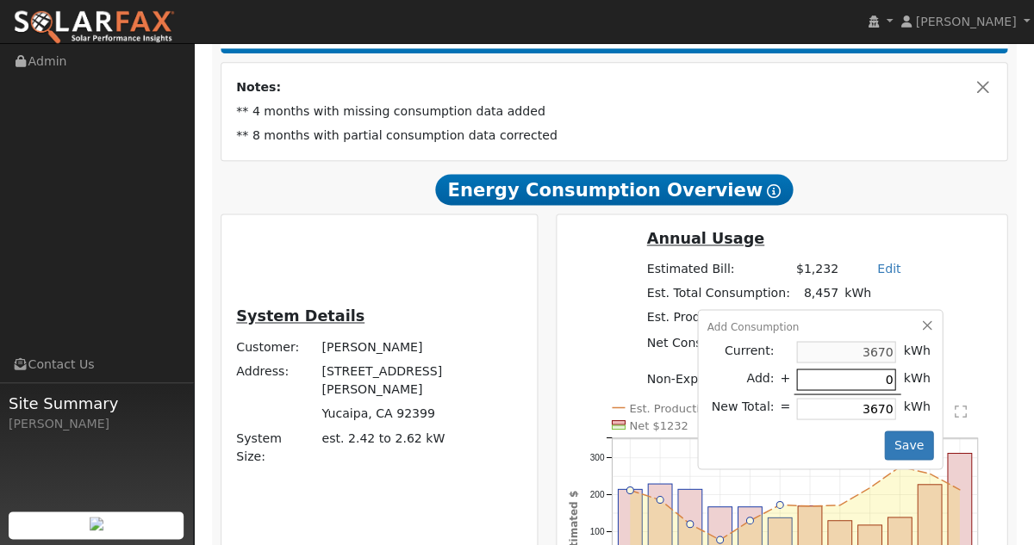
type input "2"
type input "3672"
type input "25"
type input "3695"
type input "250"
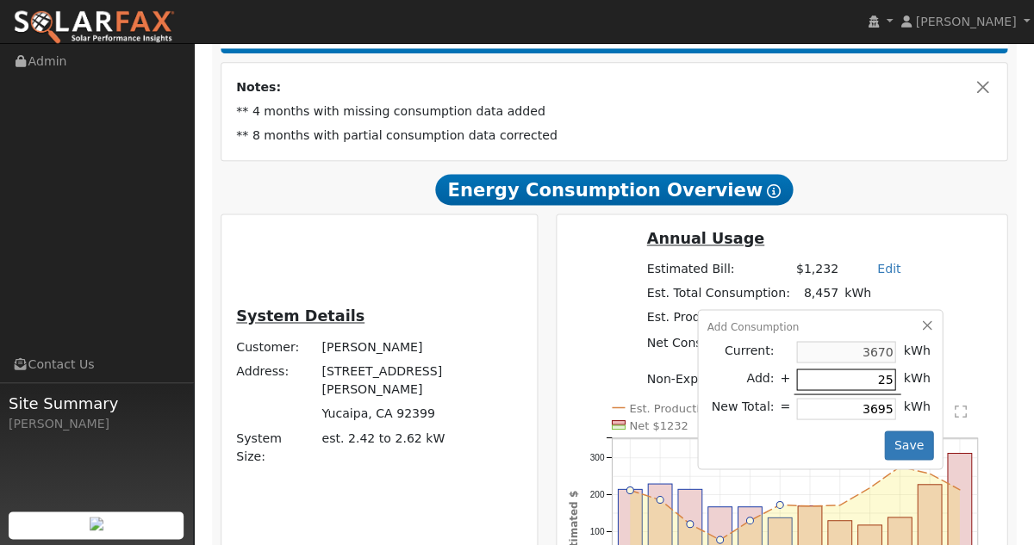
type input "3920"
type input "2500"
type input "6170"
type input "2500"
click at [895, 458] on button "Save" at bounding box center [909, 445] width 50 height 29
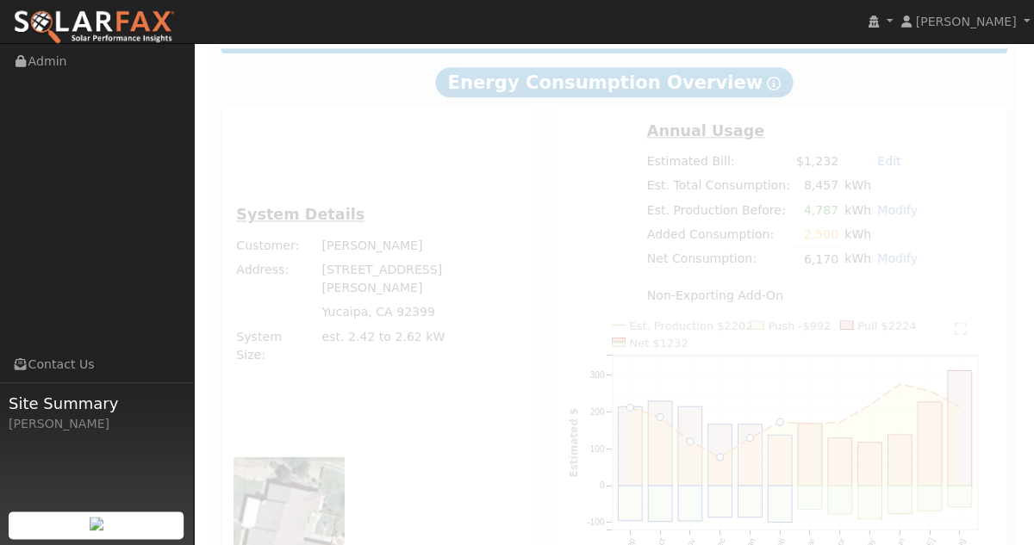
radio input "true"
radio input "false"
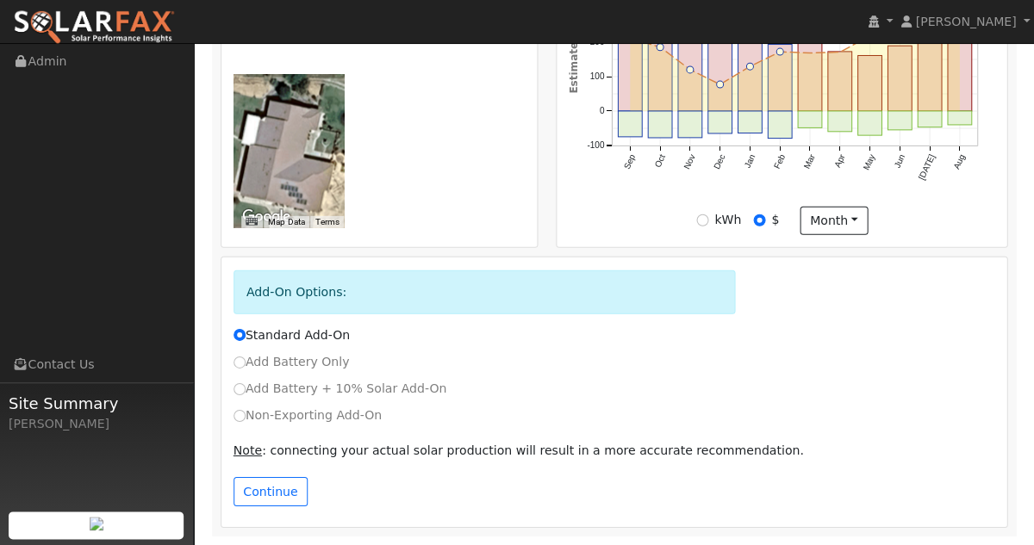
scroll to position [817, 0]
click at [264, 496] on button "Continue" at bounding box center [270, 491] width 74 height 29
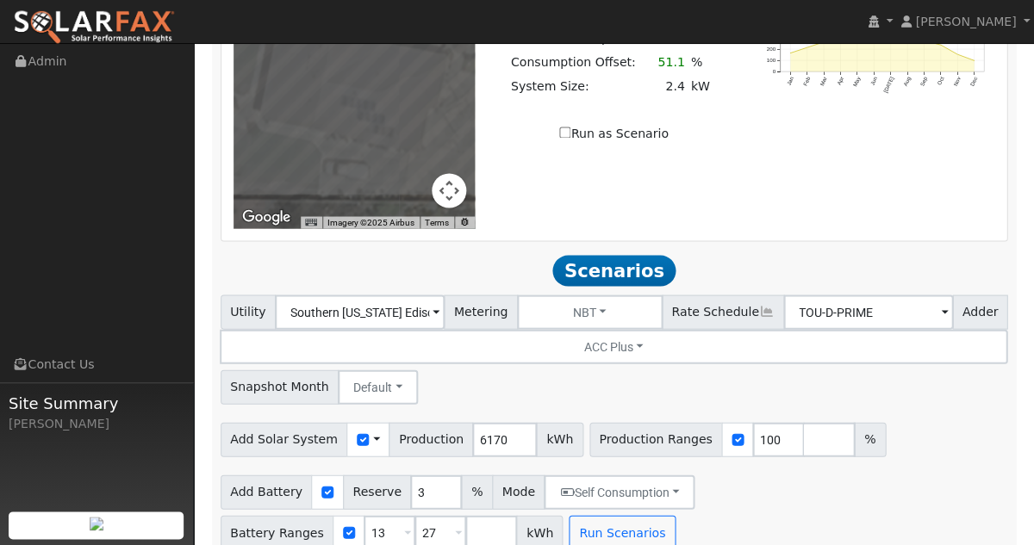
scroll to position [1776, 0]
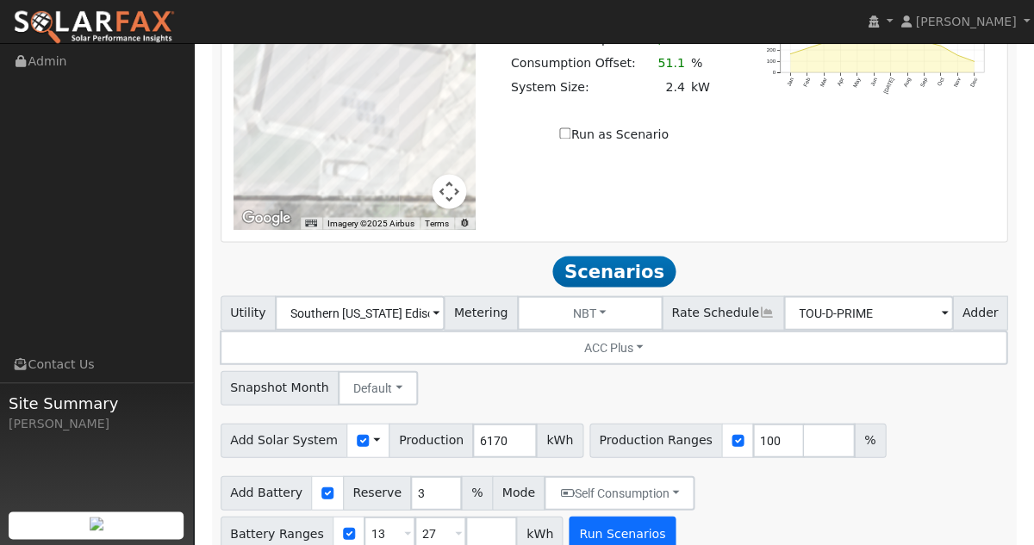
click at [605, 516] on button "Run Scenarios" at bounding box center [622, 533] width 106 height 34
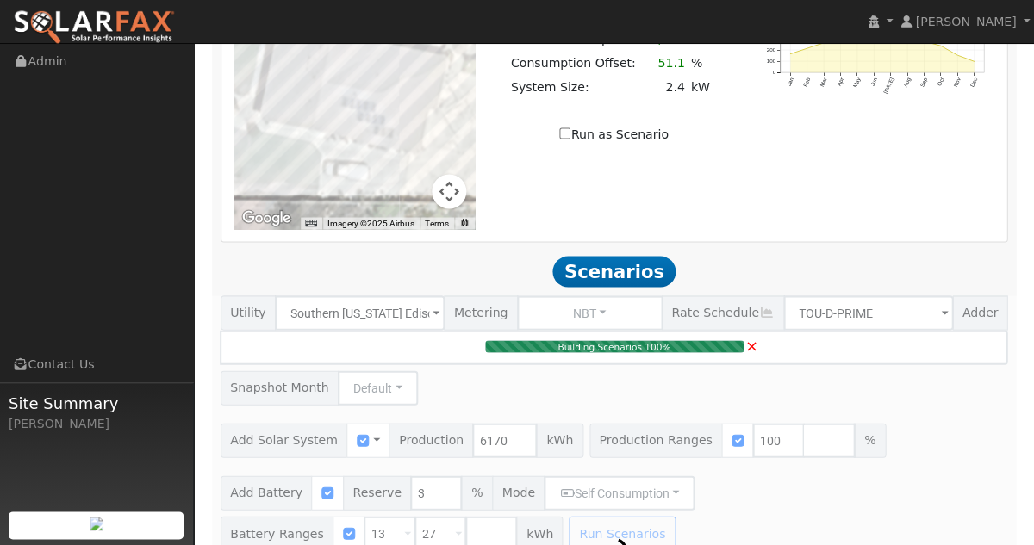
type input "2.4"
type input "$7,200"
type input "$7,620"
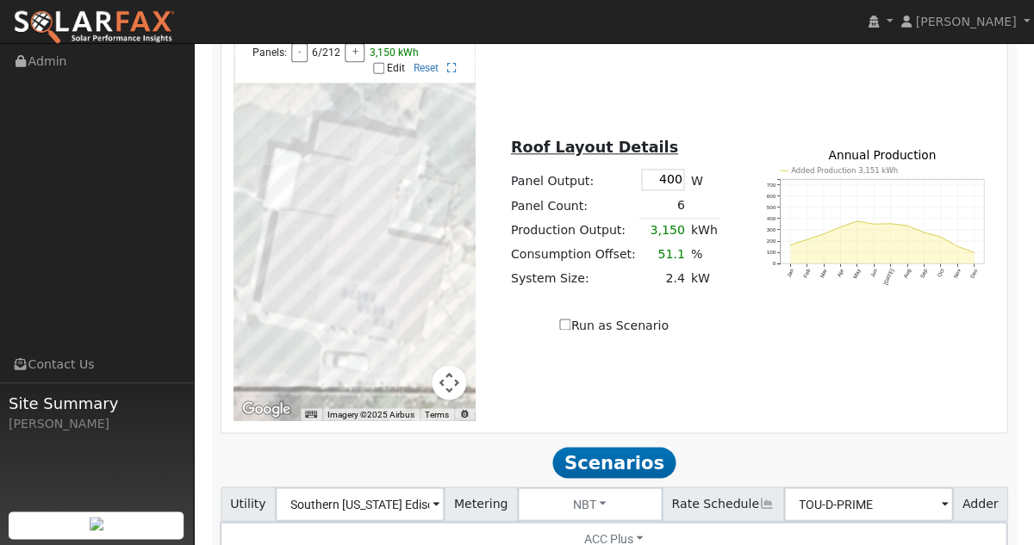
scroll to position [1570, 0]
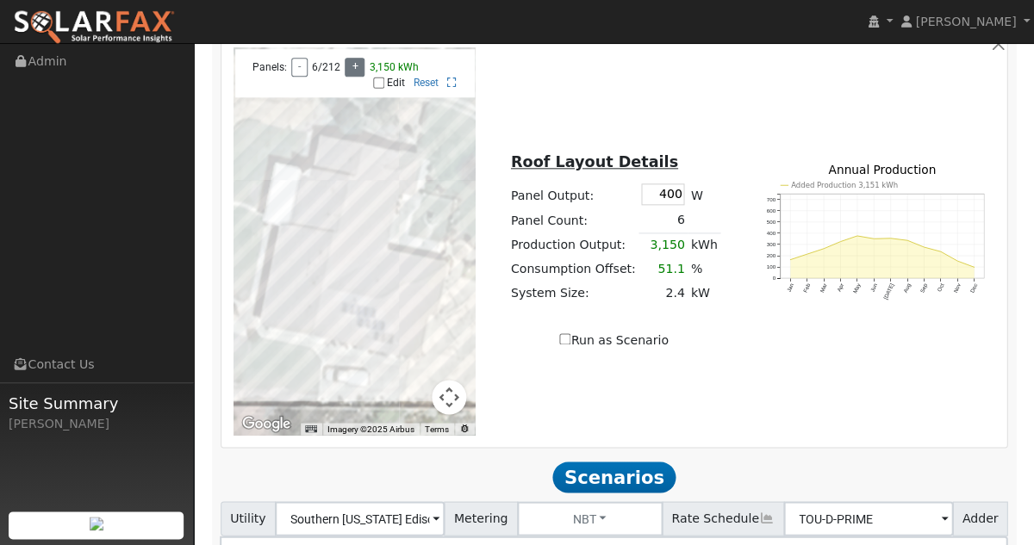
click at [348, 77] on button "+" at bounding box center [355, 67] width 20 height 19
click at [351, 77] on button "+" at bounding box center [361, 67] width 20 height 19
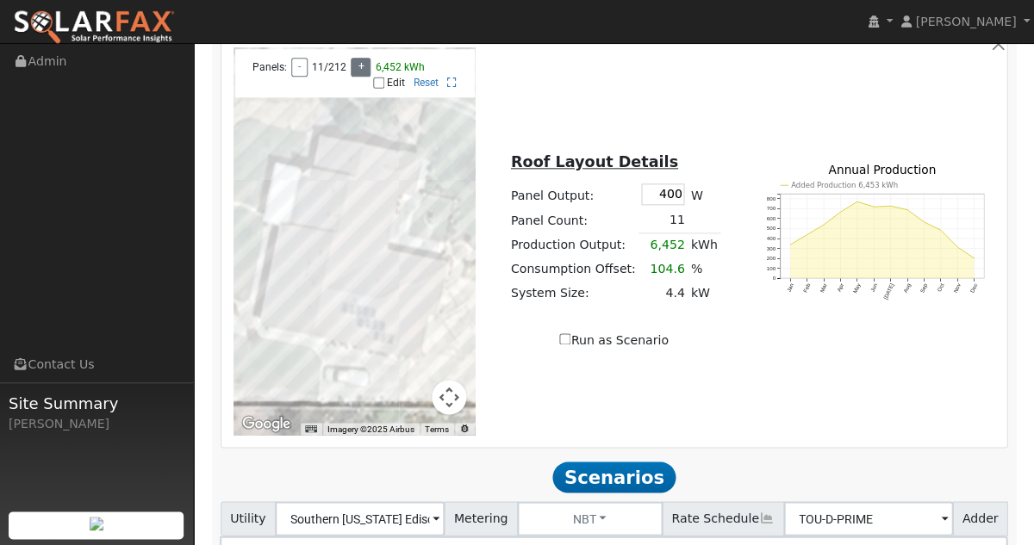
click at [351, 77] on button "+" at bounding box center [361, 67] width 20 height 19
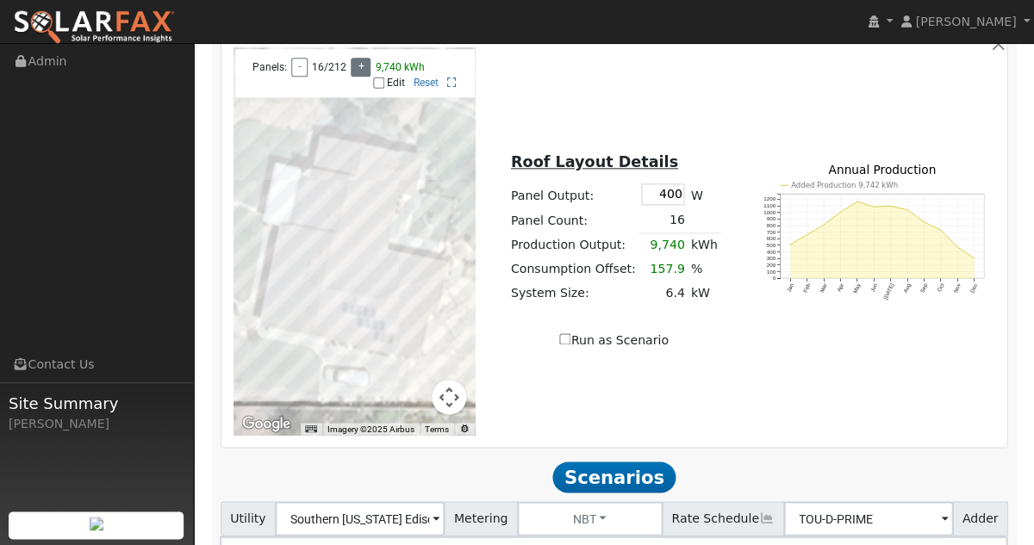
click at [351, 77] on button "+" at bounding box center [361, 67] width 20 height 19
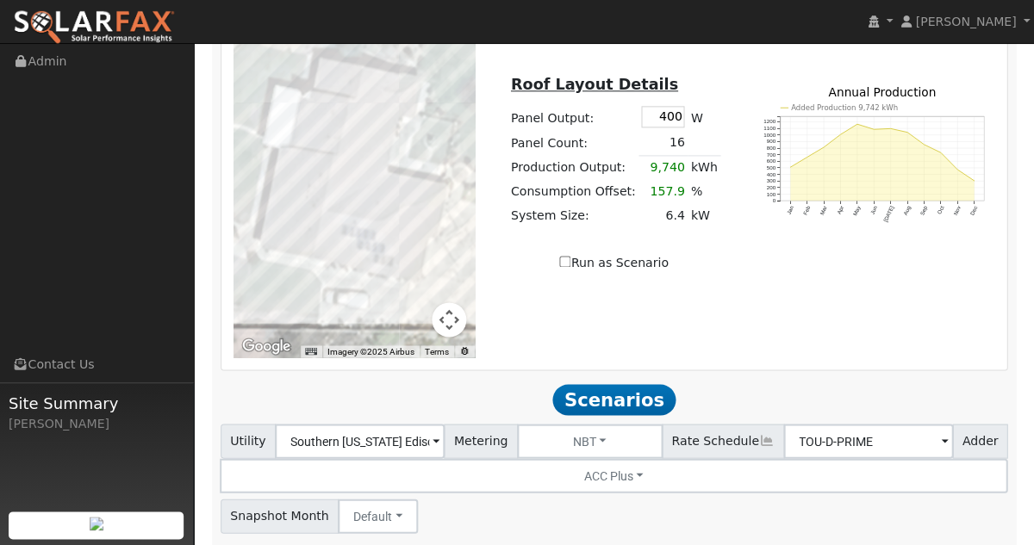
scroll to position [1660, 0]
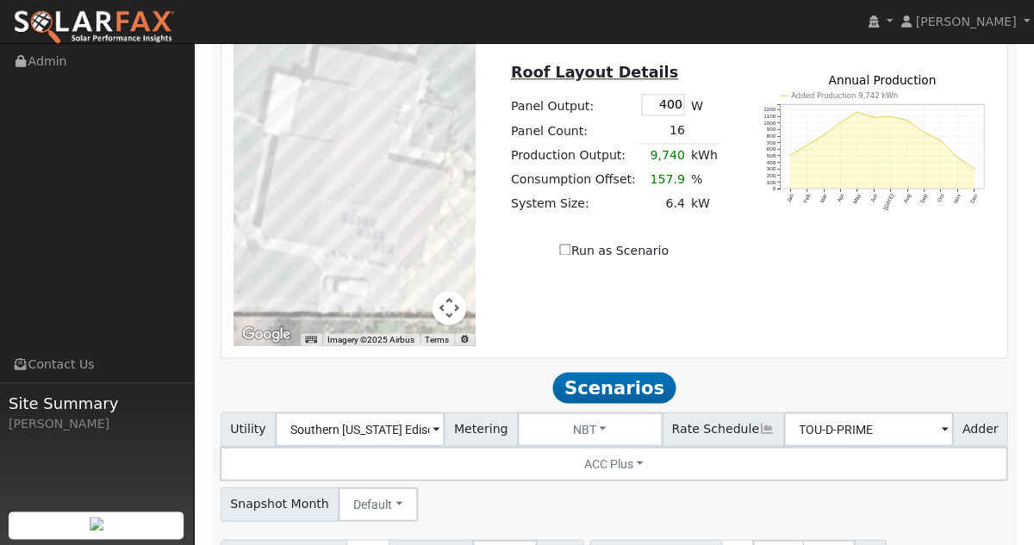
click at [568, 255] on input "Run as Scenario" at bounding box center [564, 249] width 11 height 11
checkbox input "true"
type input "9740"
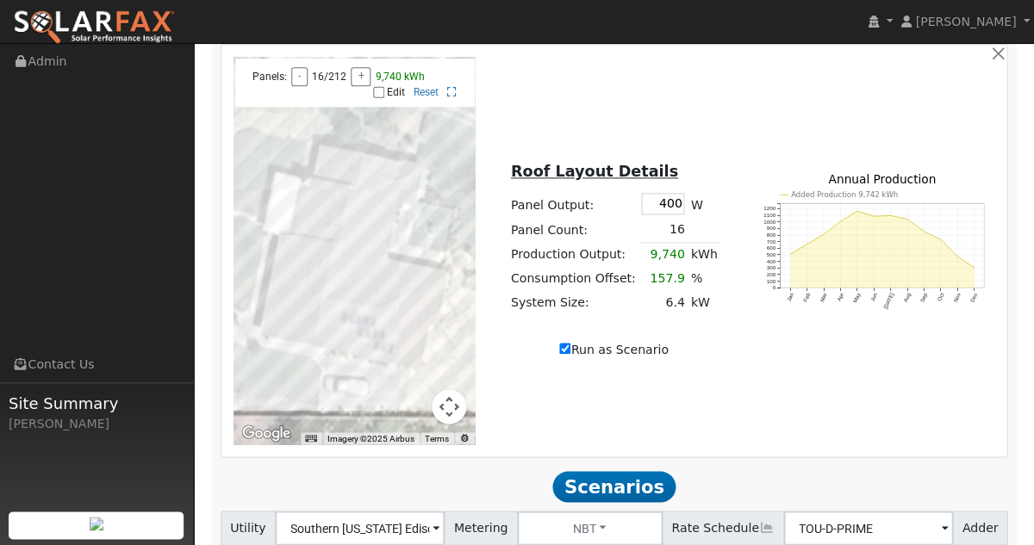
scroll to position [1561, 0]
click at [295, 329] on div at bounding box center [354, 251] width 242 height 388
click at [380, 98] on input "Edit" at bounding box center [378, 92] width 11 height 12
checkbox input "true"
click at [355, 310] on div at bounding box center [354, 251] width 242 height 388
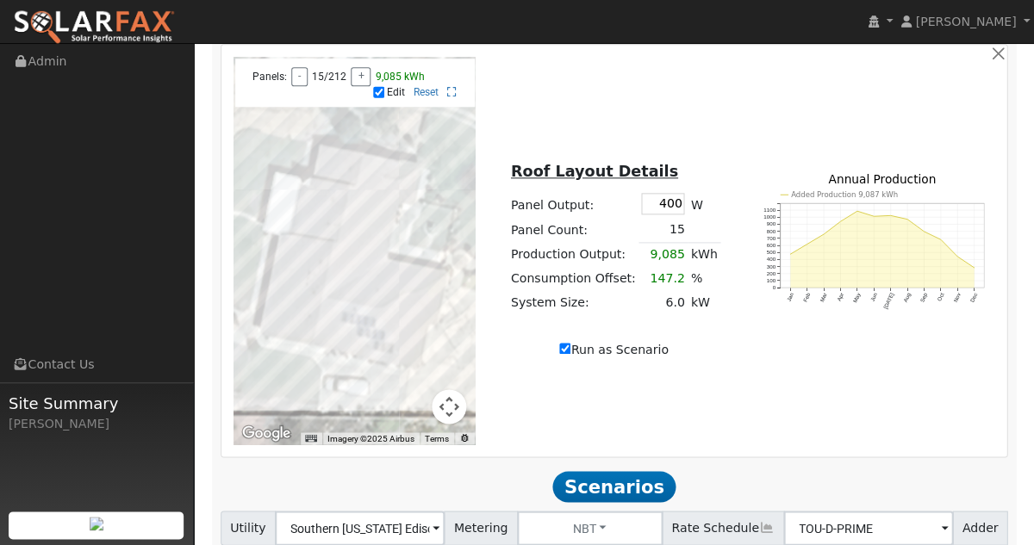
click at [368, 314] on div at bounding box center [354, 251] width 242 height 388
click at [381, 314] on div at bounding box center [354, 251] width 242 height 388
click at [369, 320] on div at bounding box center [354, 251] width 242 height 388
click at [353, 320] on div at bounding box center [354, 251] width 242 height 388
click at [353, 326] on div at bounding box center [354, 251] width 242 height 388
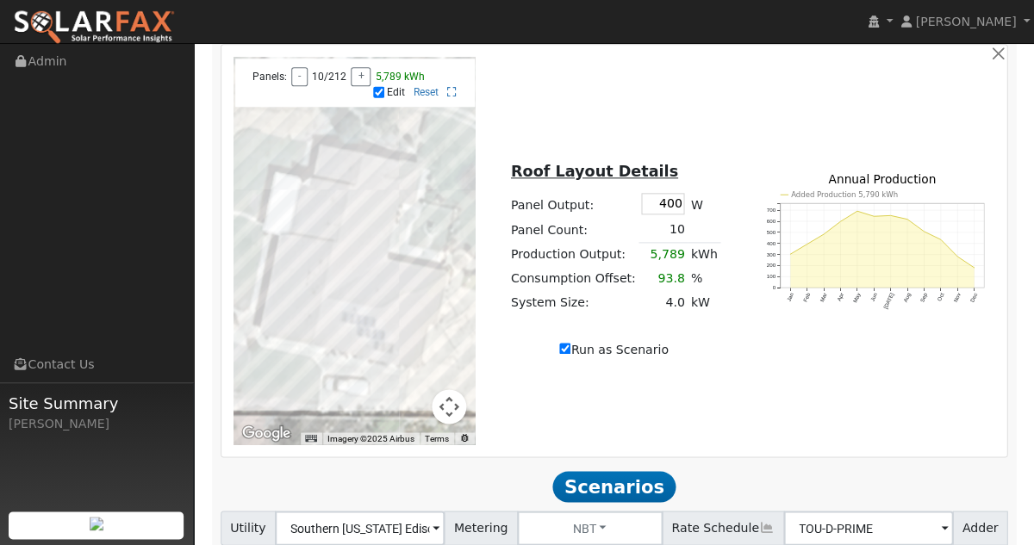
click at [364, 329] on div at bounding box center [354, 251] width 242 height 388
click at [364, 332] on div at bounding box center [354, 251] width 242 height 388
click at [388, 345] on div at bounding box center [354, 251] width 242 height 388
click at [388, 351] on div at bounding box center [354, 251] width 242 height 388
click at [299, 333] on div at bounding box center [354, 251] width 242 height 388
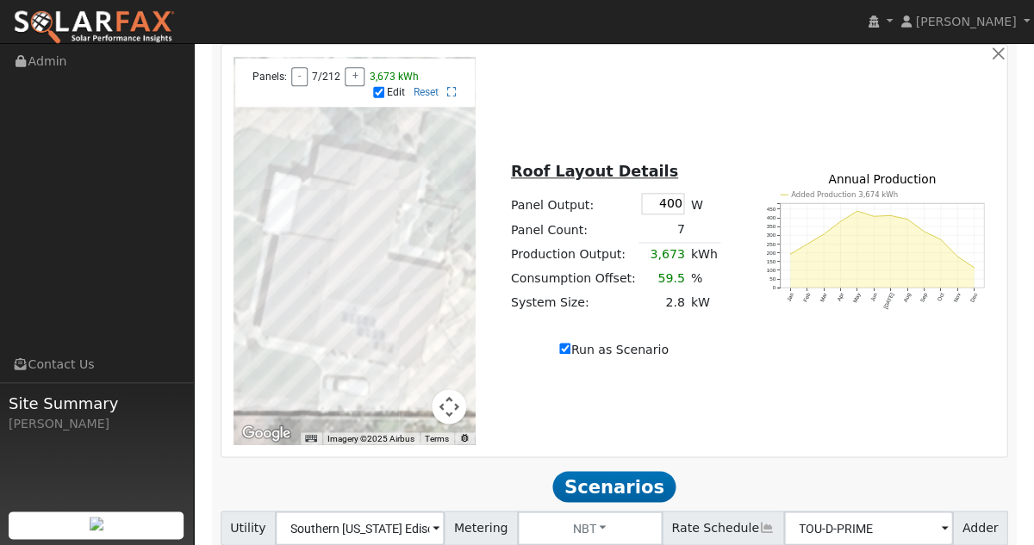
click at [300, 325] on div at bounding box center [354, 251] width 242 height 388
click at [300, 313] on div at bounding box center [354, 251] width 242 height 388
click at [301, 309] on div at bounding box center [354, 251] width 242 height 388
click at [303, 299] on div at bounding box center [354, 251] width 242 height 388
click at [305, 302] on div at bounding box center [354, 251] width 242 height 388
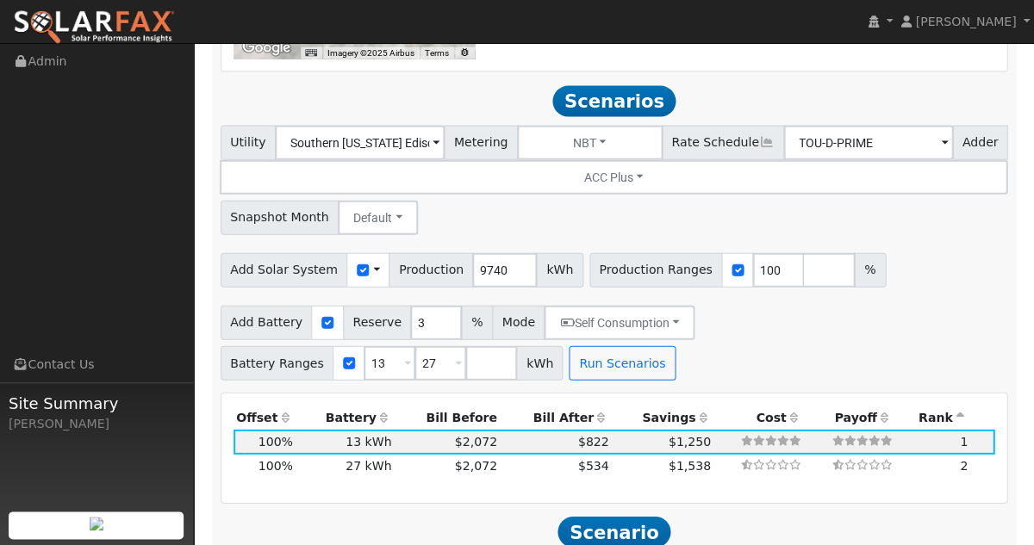
scroll to position [1985, 0]
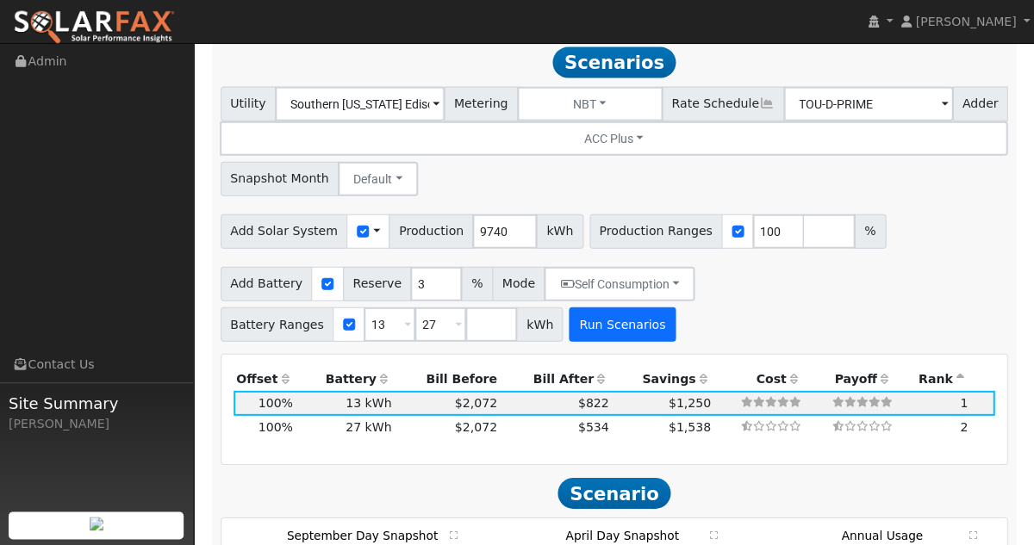
click at [591, 308] on button "Run Scenarios" at bounding box center [622, 325] width 106 height 34
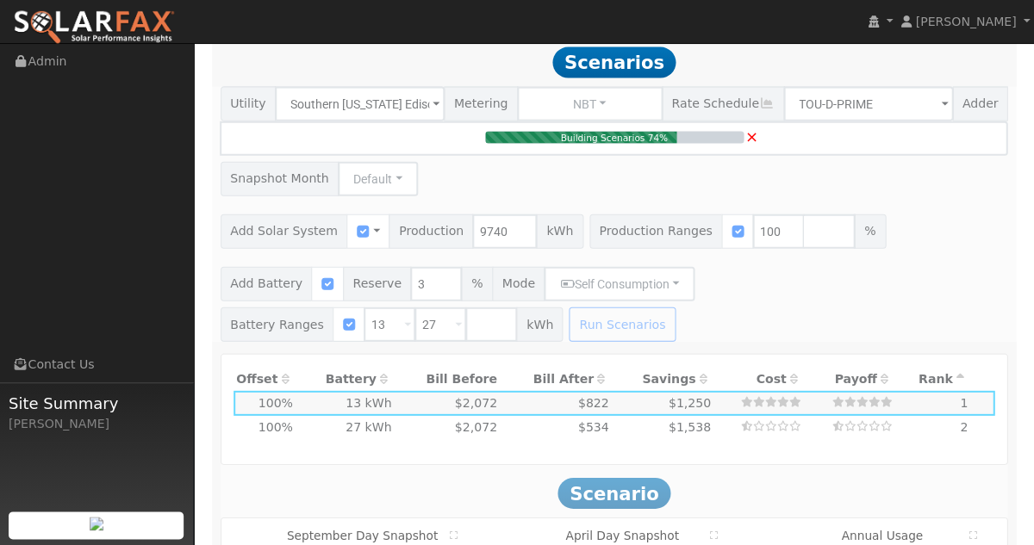
type input "6.4"
type input "$19,200"
type input "$11,220"
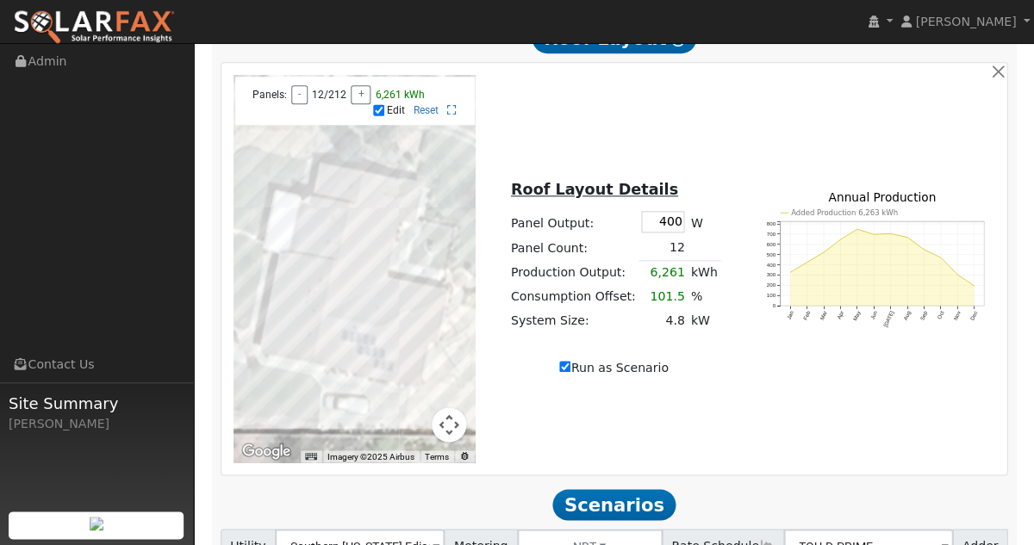
scroll to position [1545, 0]
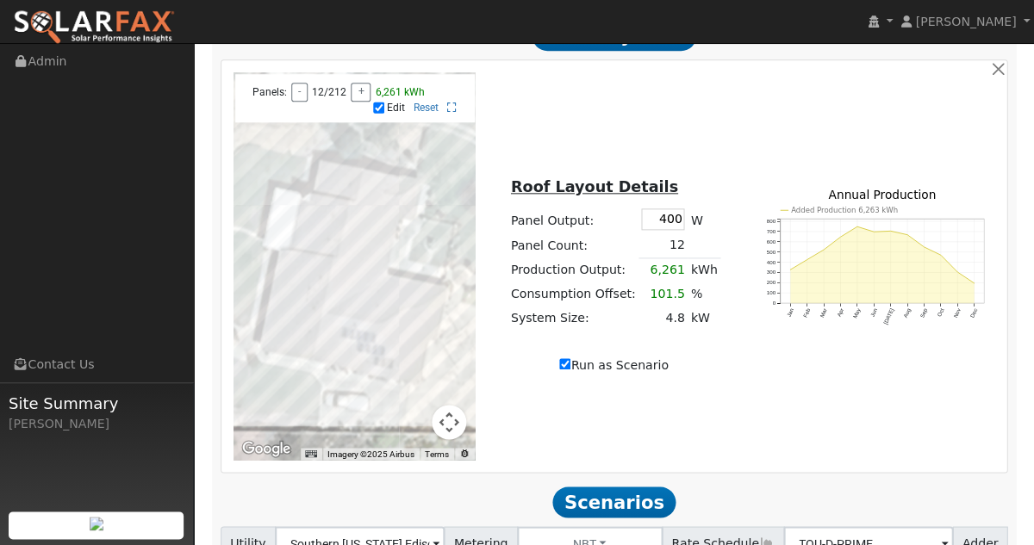
click at [287, 342] on div at bounding box center [354, 266] width 242 height 388
click at [287, 338] on div at bounding box center [354, 266] width 242 height 388
click at [289, 329] on div at bounding box center [354, 266] width 242 height 388
click at [291, 323] on div at bounding box center [354, 266] width 242 height 388
click at [293, 313] on div at bounding box center [354, 266] width 242 height 388
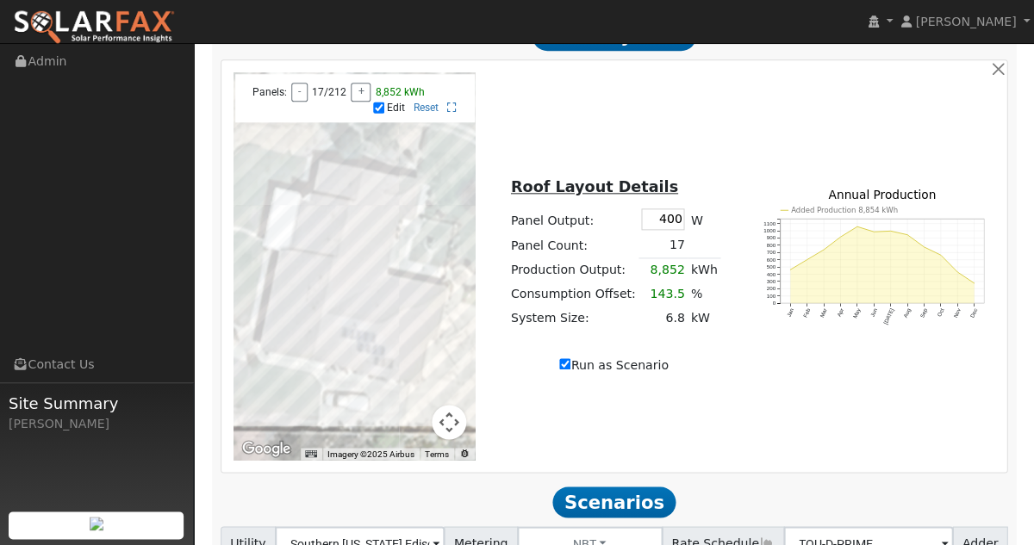
click at [293, 307] on div at bounding box center [354, 266] width 242 height 388
click at [296, 302] on div at bounding box center [354, 266] width 242 height 388
click at [299, 292] on div at bounding box center [354, 266] width 242 height 388
click at [299, 286] on div at bounding box center [354, 266] width 242 height 388
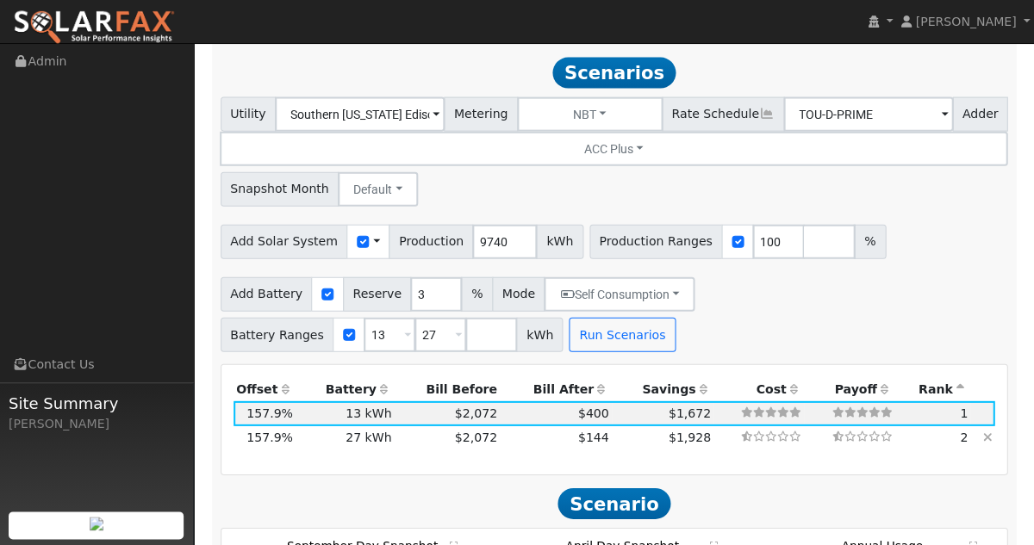
scroll to position [1987, 0]
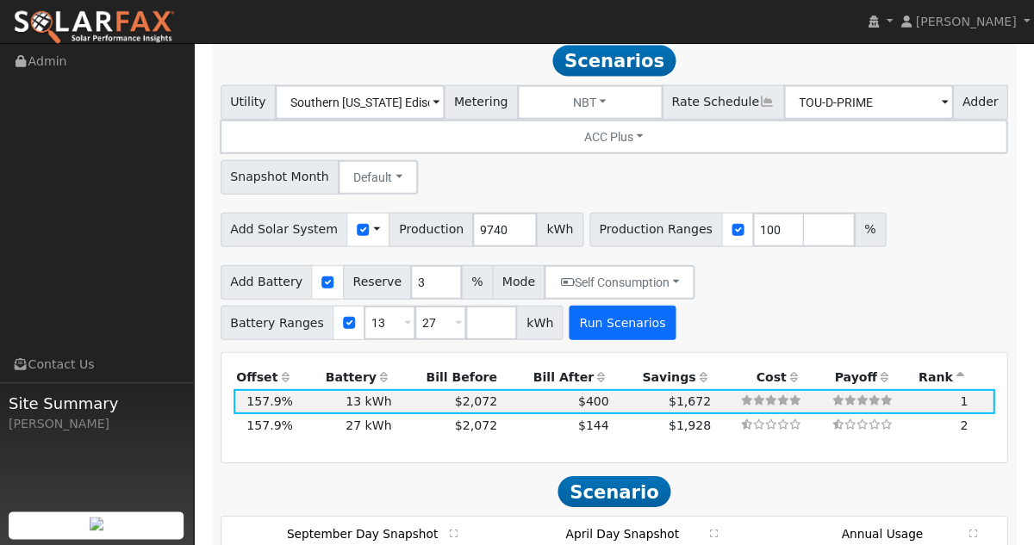
click at [596, 306] on button "Run Scenarios" at bounding box center [622, 323] width 106 height 34
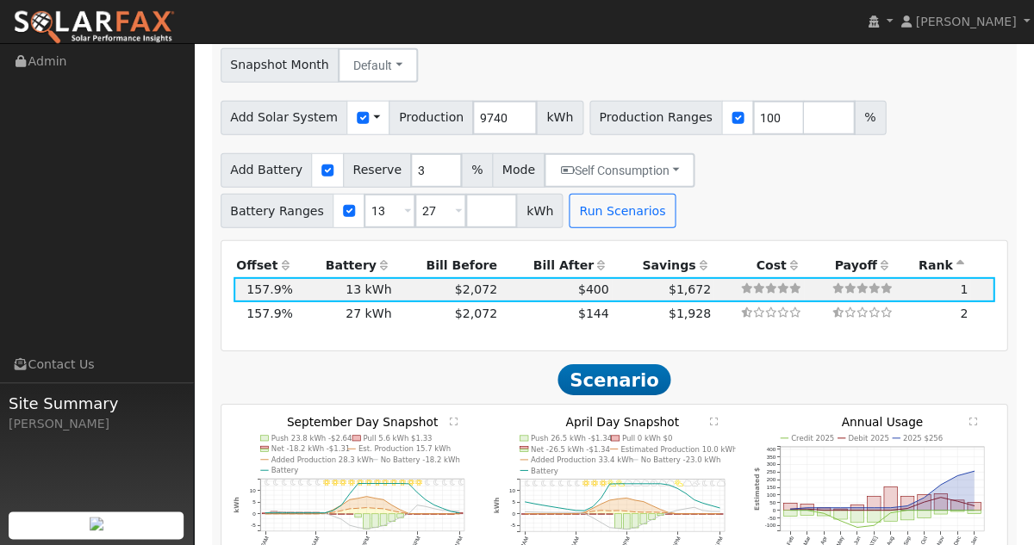
scroll to position [2095, 0]
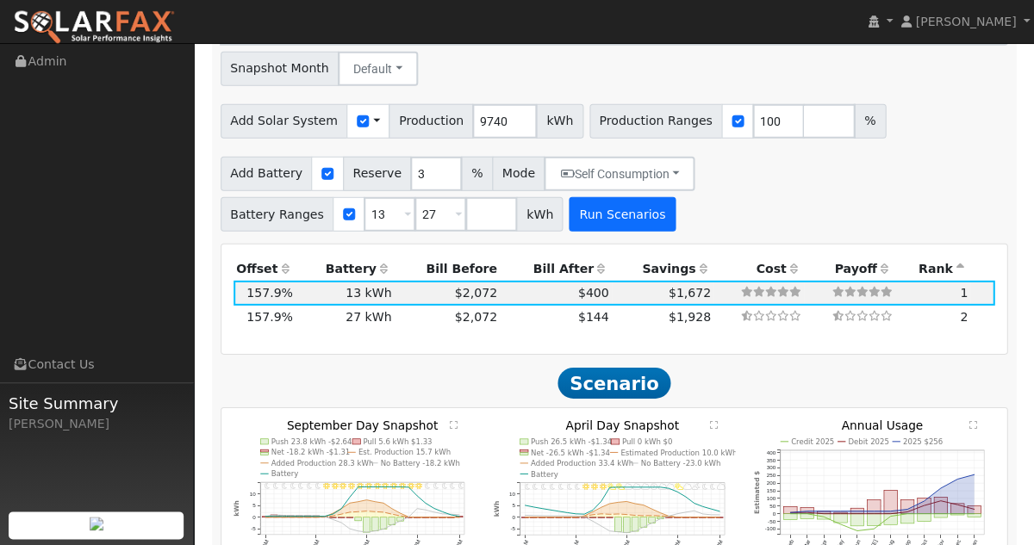
click at [591, 198] on button "Run Scenarios" at bounding box center [622, 214] width 106 height 34
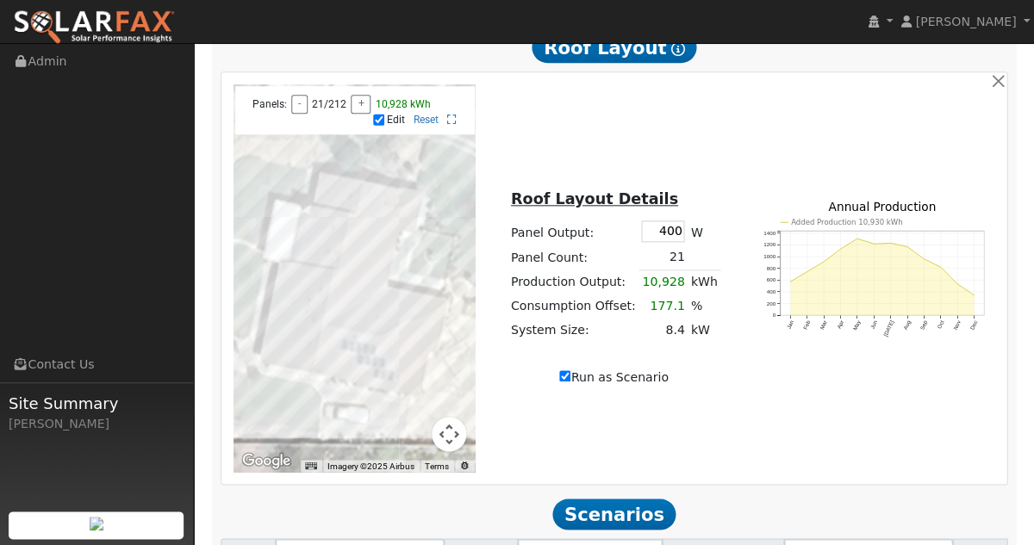
scroll to position [1520, 0]
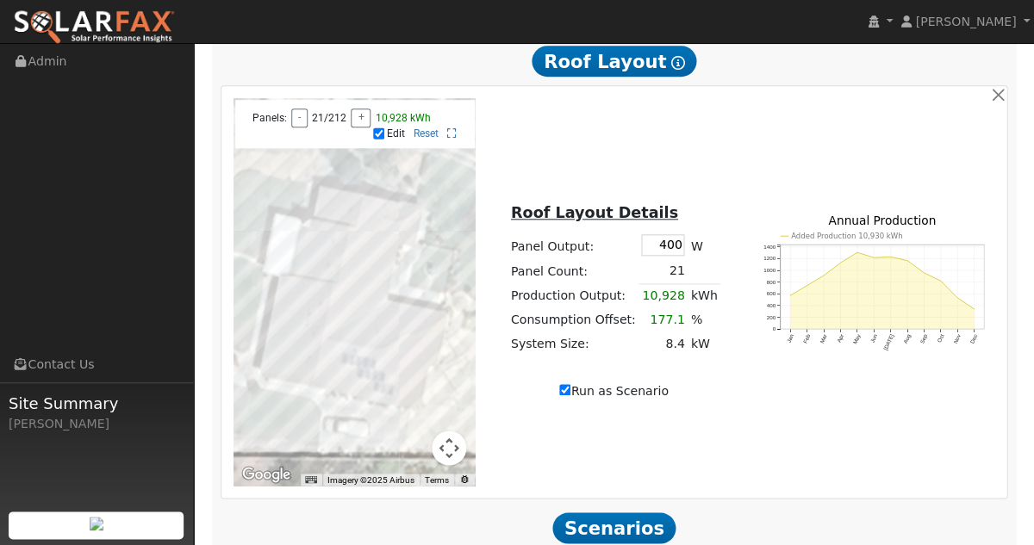
click at [300, 303] on div at bounding box center [354, 292] width 242 height 388
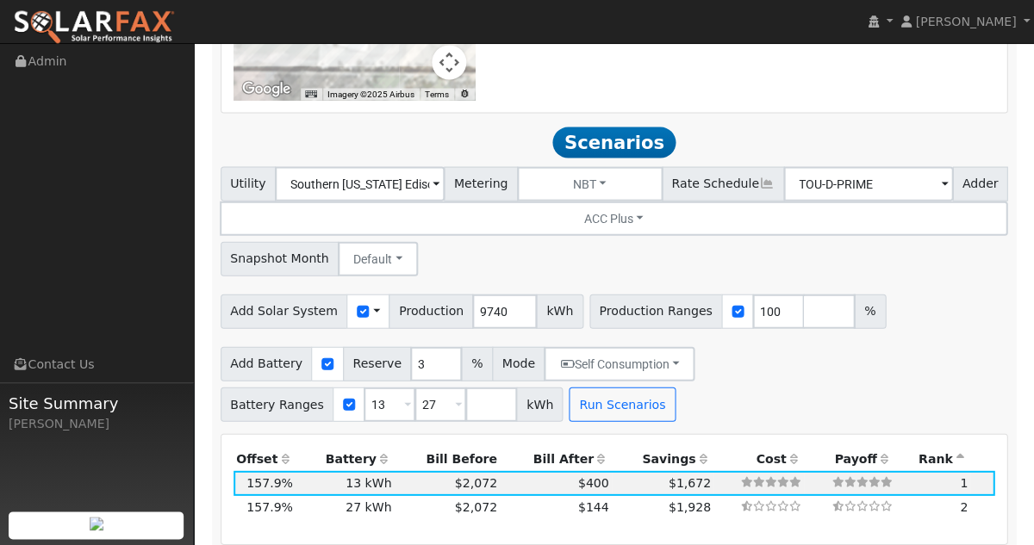
scroll to position [1913, 0]
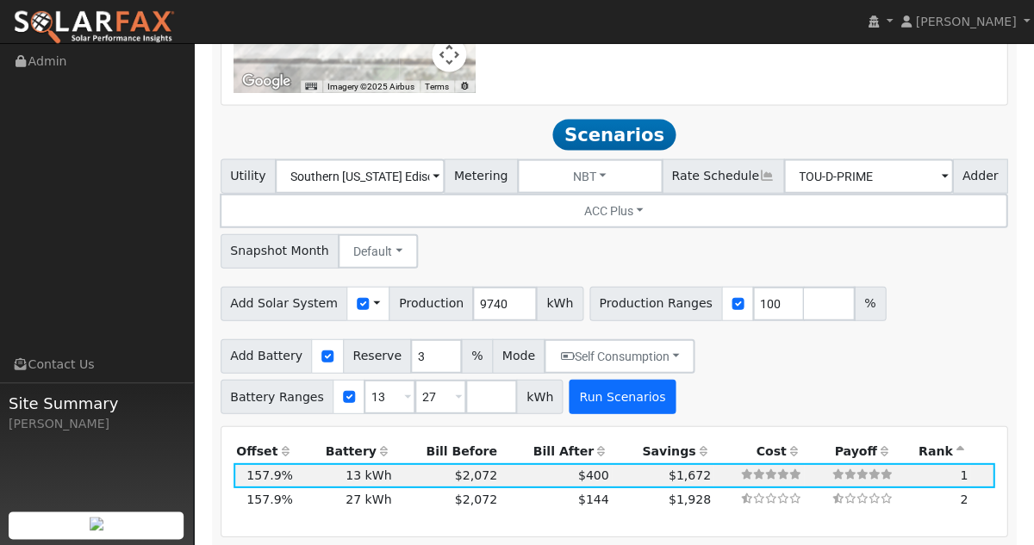
click at [595, 379] on button "Run Scenarios" at bounding box center [622, 396] width 106 height 34
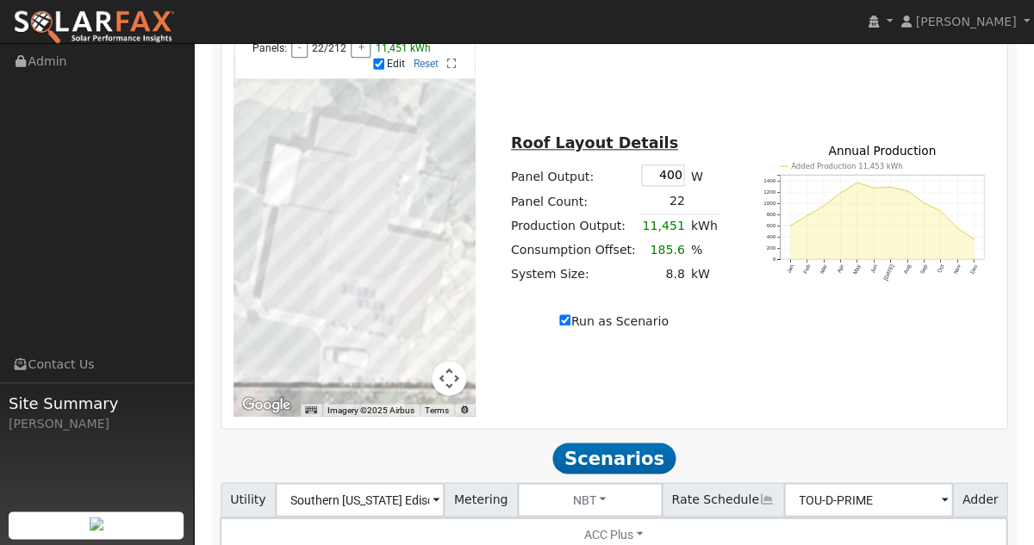
scroll to position [1586, 0]
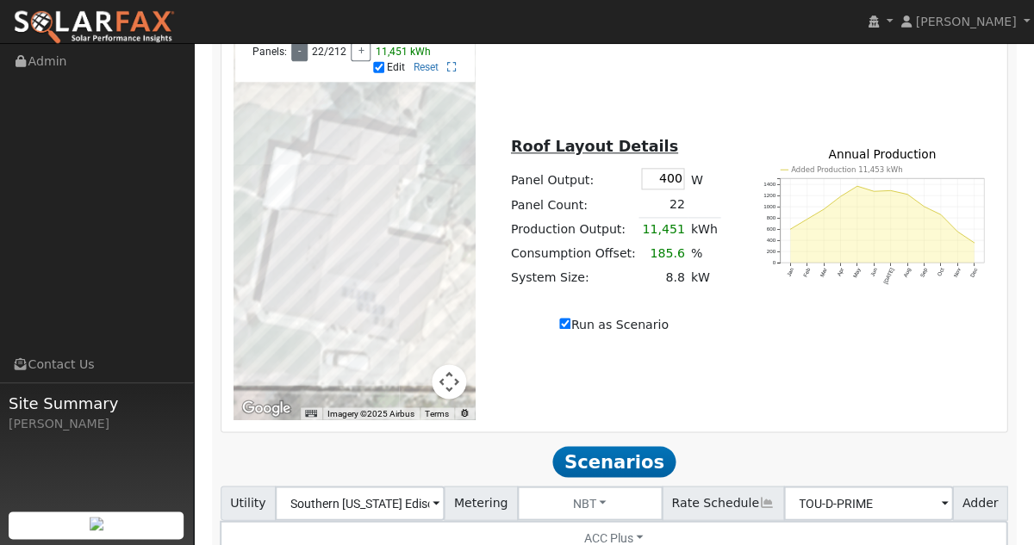
type input "11451"
click at [295, 61] on button "-" at bounding box center [299, 51] width 16 height 19
click at [297, 59] on button "-" at bounding box center [299, 51] width 16 height 19
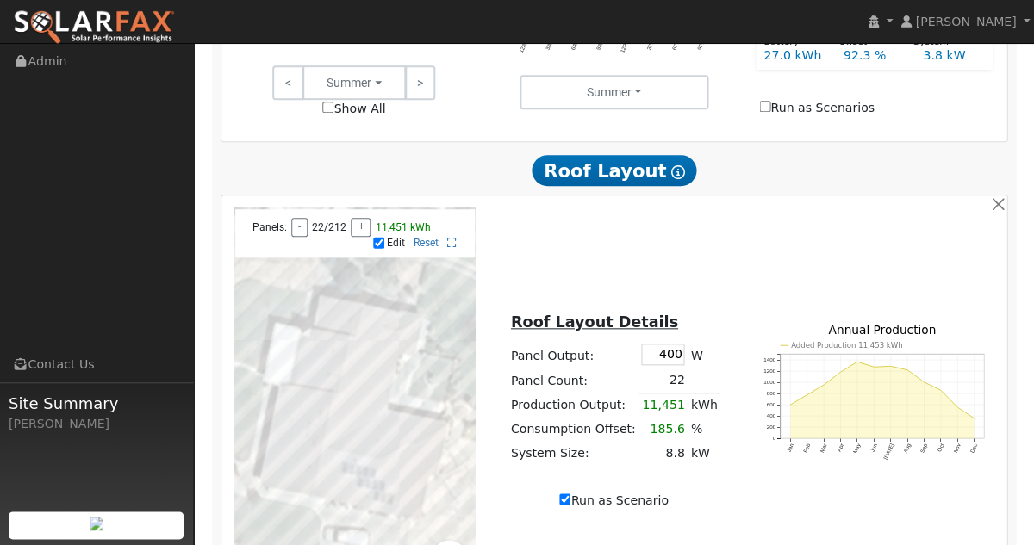
scroll to position [1412, 0]
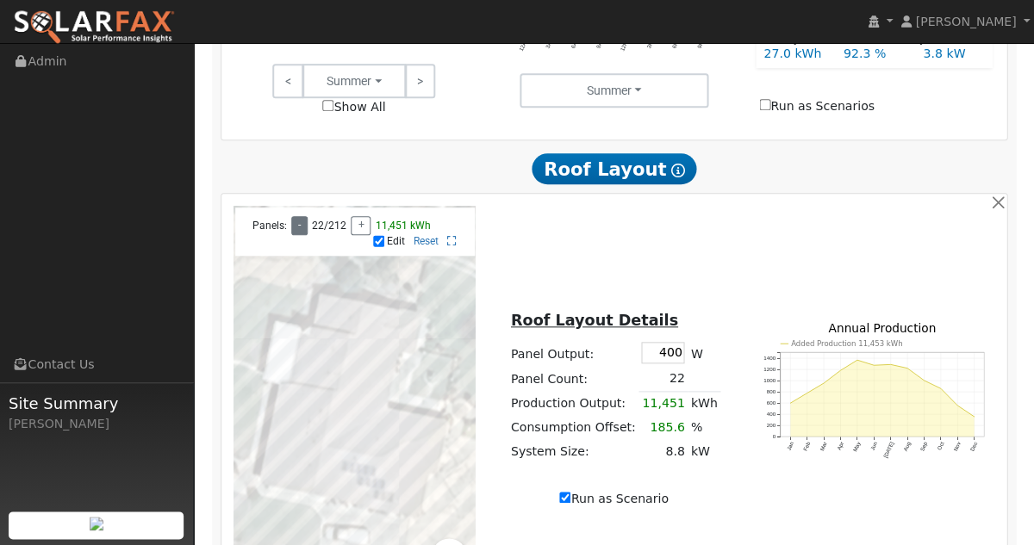
click at [298, 235] on button "-" at bounding box center [299, 225] width 16 height 19
click at [300, 410] on div at bounding box center [354, 400] width 242 height 388
click at [299, 420] on div at bounding box center [354, 400] width 242 height 388
click at [297, 428] on div at bounding box center [354, 400] width 242 height 388
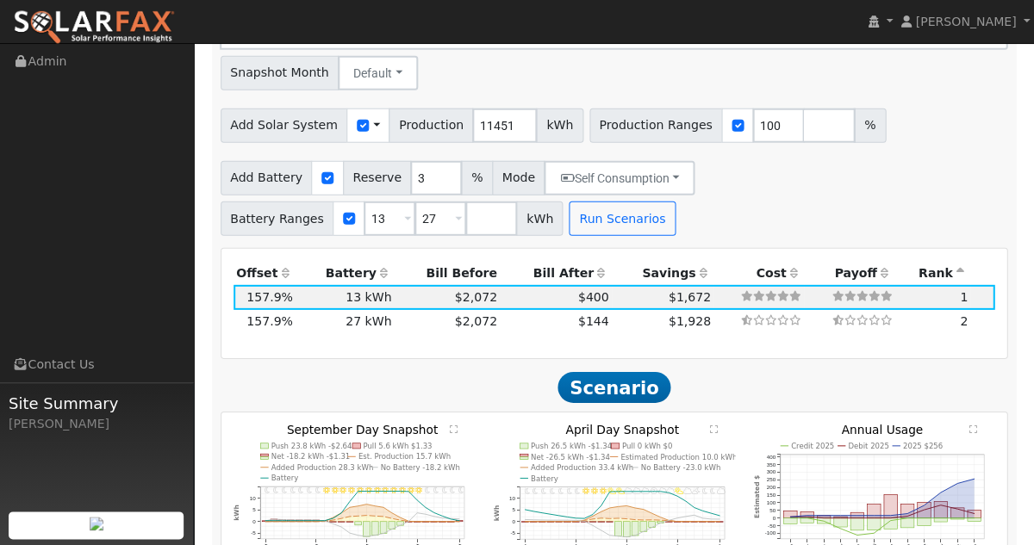
scroll to position [2100, 0]
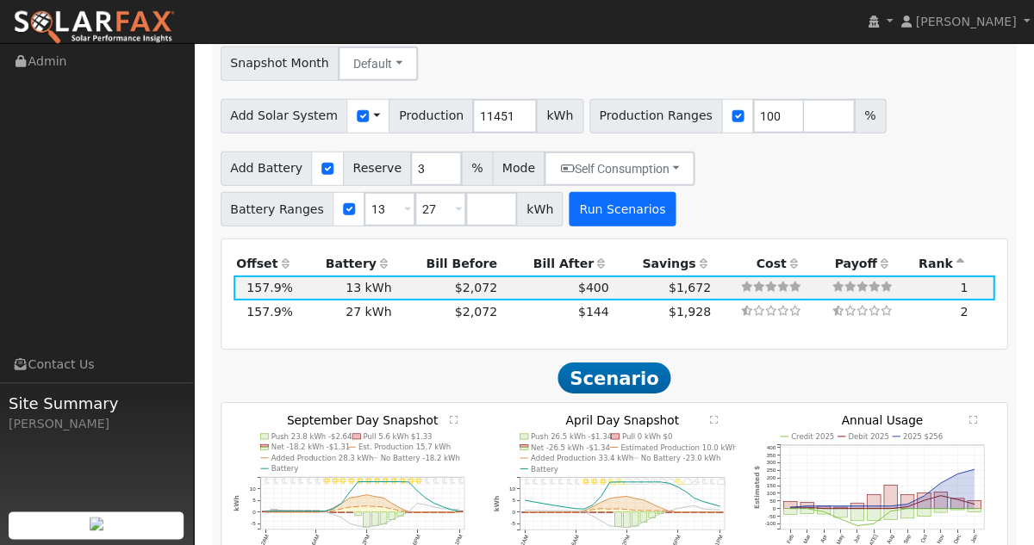
click at [594, 192] on button "Run Scenarios" at bounding box center [622, 209] width 106 height 34
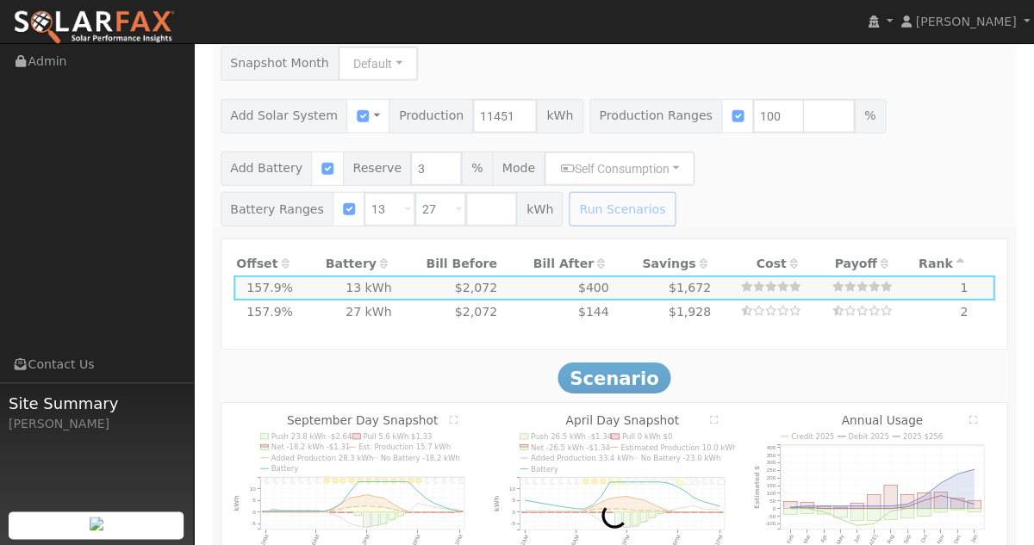
type input "8.8"
type input "$26,400"
type input "$13,380"
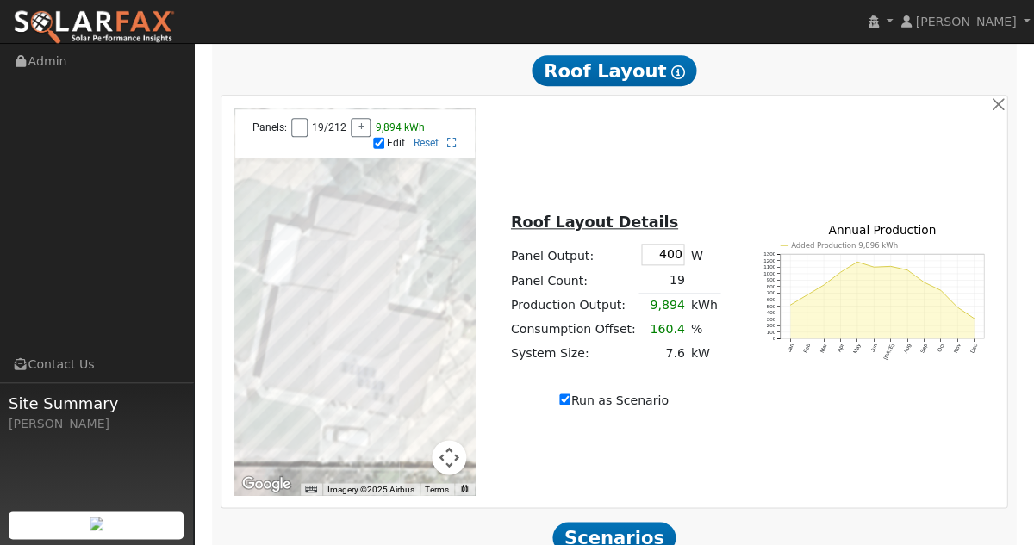
scroll to position [1509, 0]
drag, startPoint x: 648, startPoint y: 271, endPoint x: 679, endPoint y: 274, distance: 31.1
click at [681, 269] on tr "Panel Output: 400 W" at bounding box center [613, 255] width 213 height 28
type input "4"
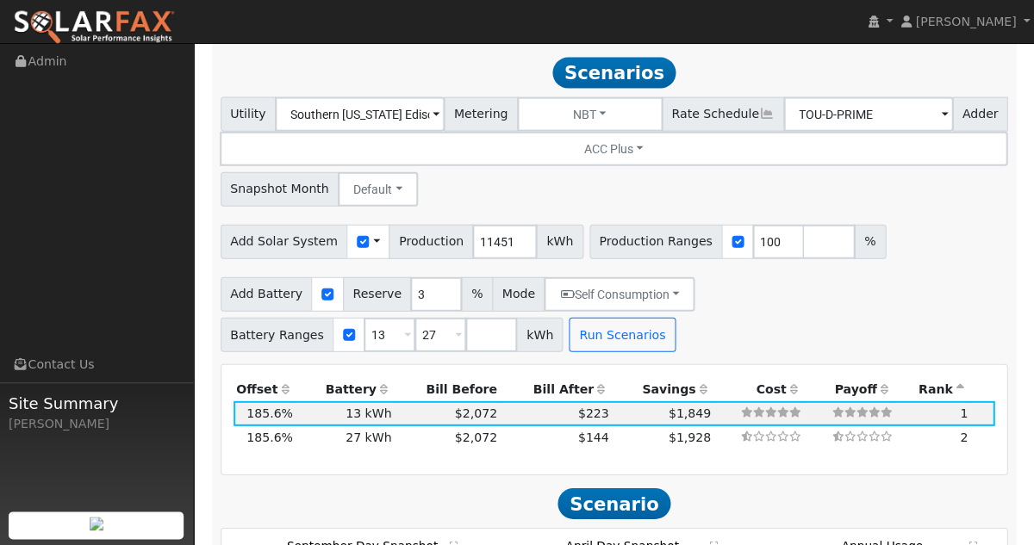
scroll to position [1992, 0]
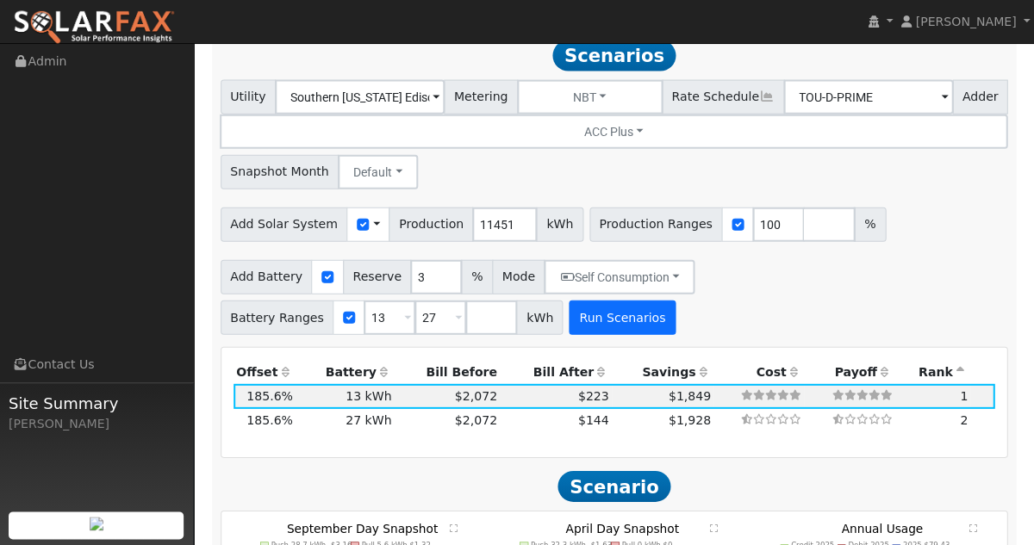
type input "395"
type input "9770"
click at [603, 301] on button "Run Scenarios" at bounding box center [622, 318] width 106 height 34
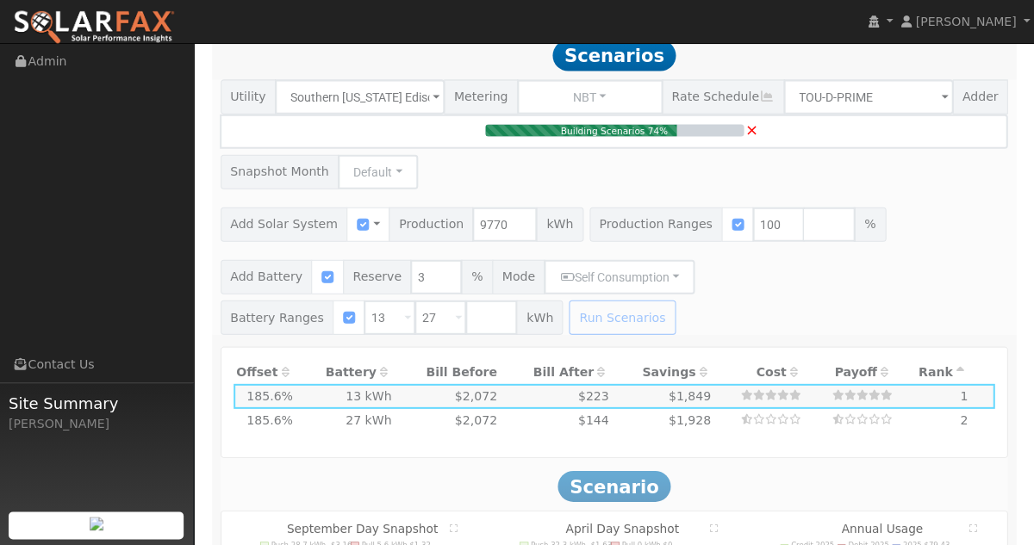
type input "7.5"
type input "$22,500"
type input "$12,210"
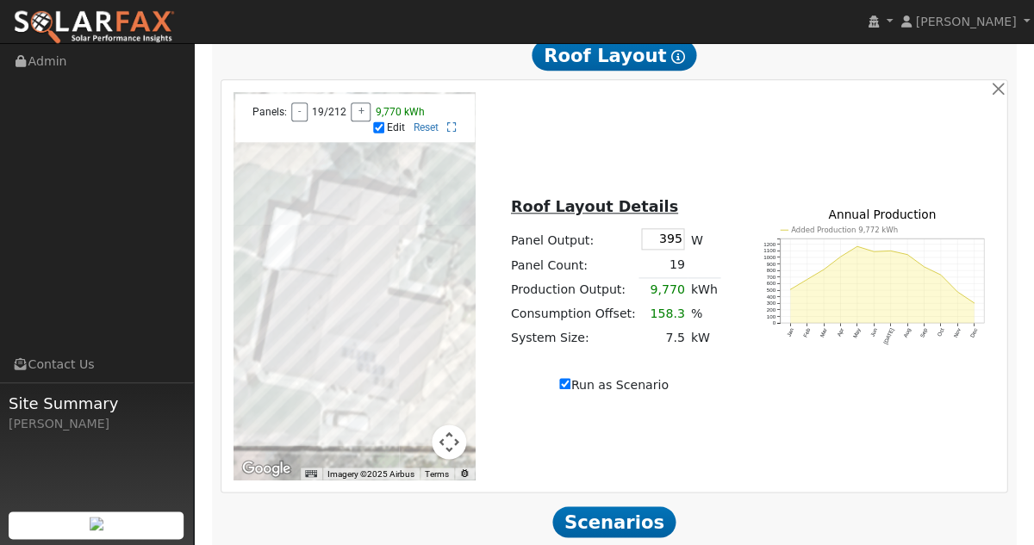
scroll to position [1495, 0]
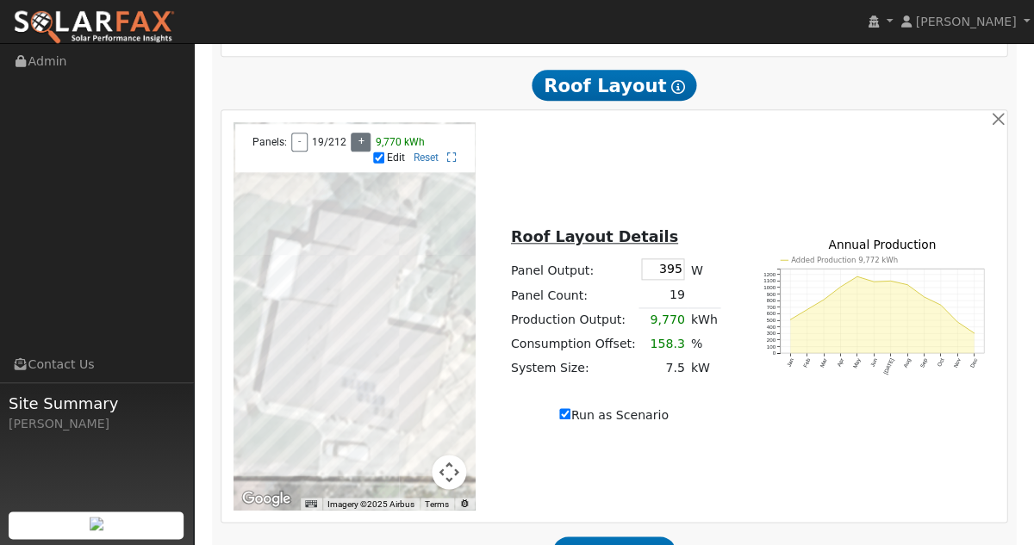
click at [355, 150] on button "+" at bounding box center [361, 142] width 20 height 19
click at [300, 342] on div at bounding box center [354, 316] width 242 height 388
click at [300, 337] on div at bounding box center [354, 316] width 242 height 388
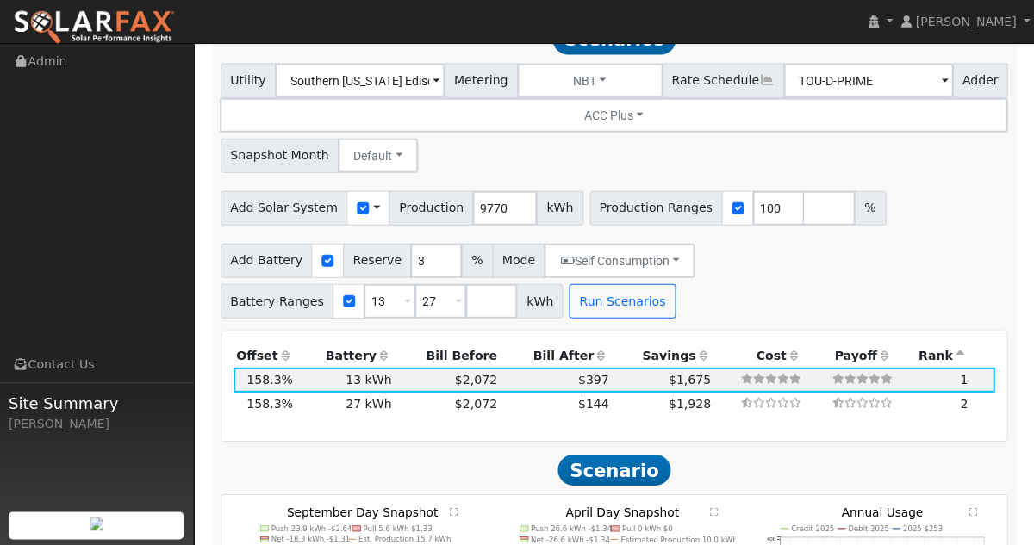
scroll to position [2038, 0]
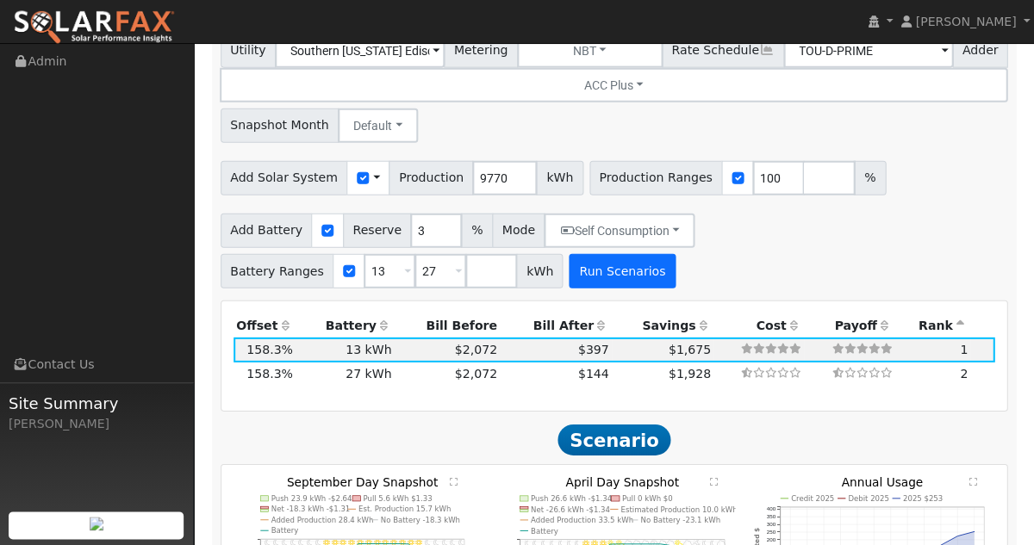
click at [603, 254] on button "Run Scenarios" at bounding box center [622, 271] width 106 height 34
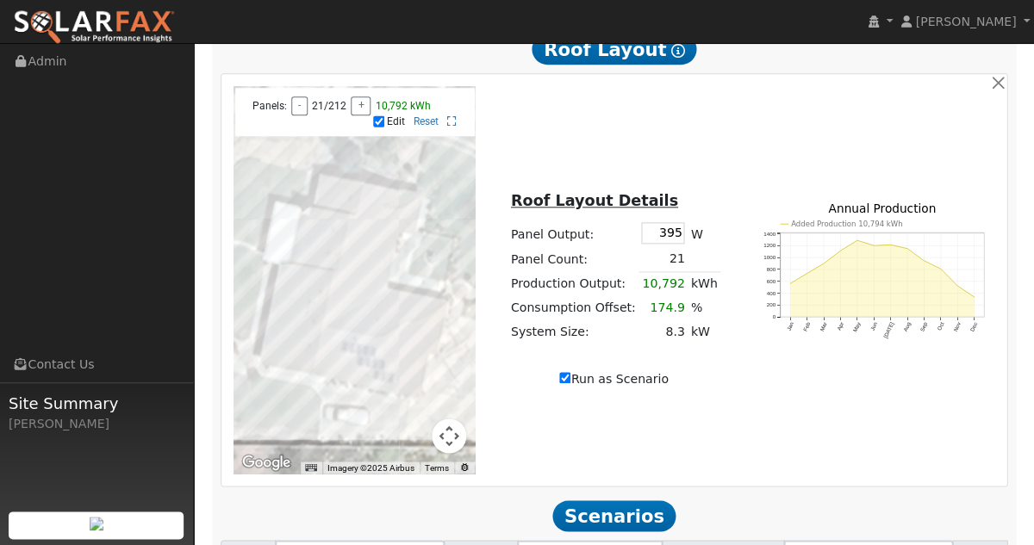
scroll to position [1520, 0]
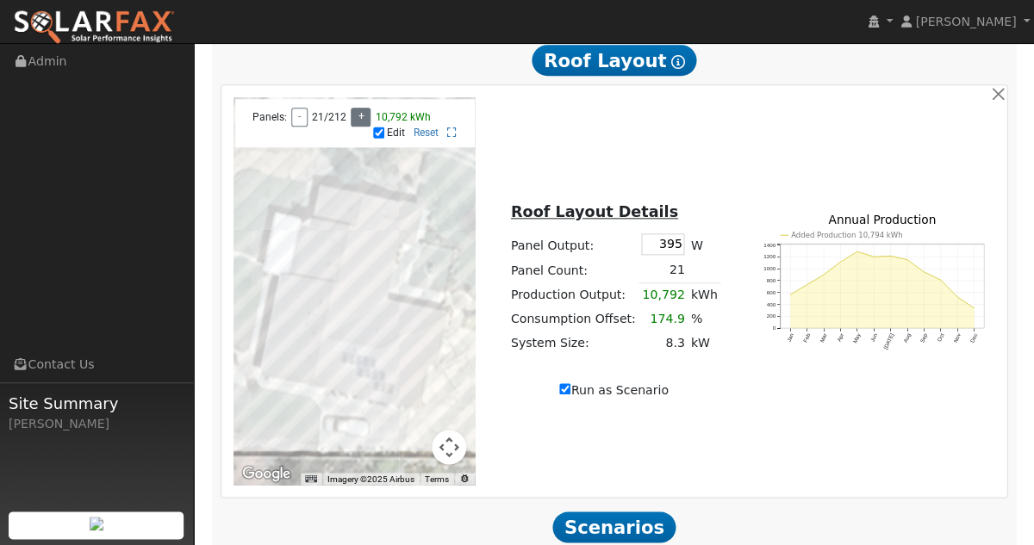
type input "10792"
click at [355, 127] on button "+" at bounding box center [361, 117] width 20 height 19
click at [301, 308] on div at bounding box center [354, 291] width 242 height 388
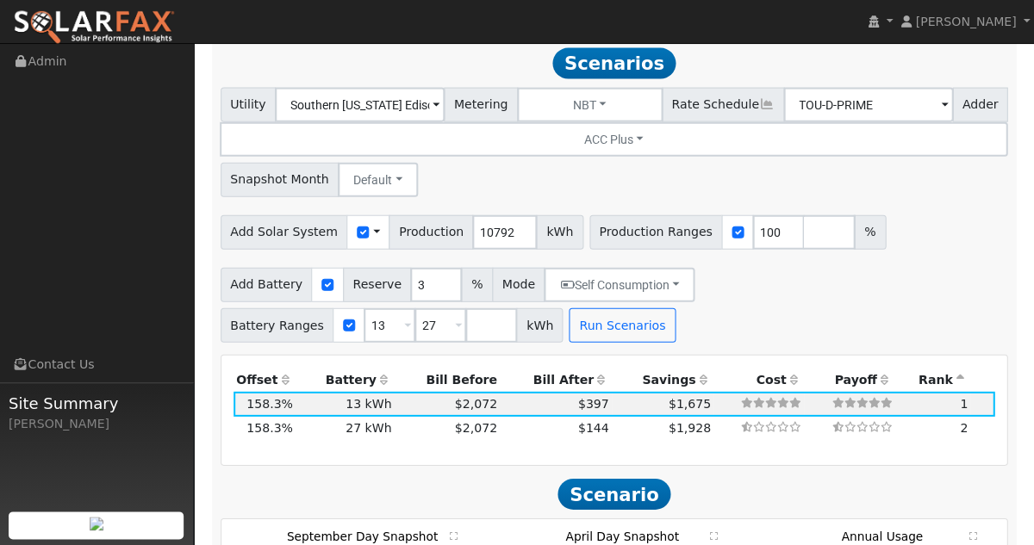
scroll to position [2043, 0]
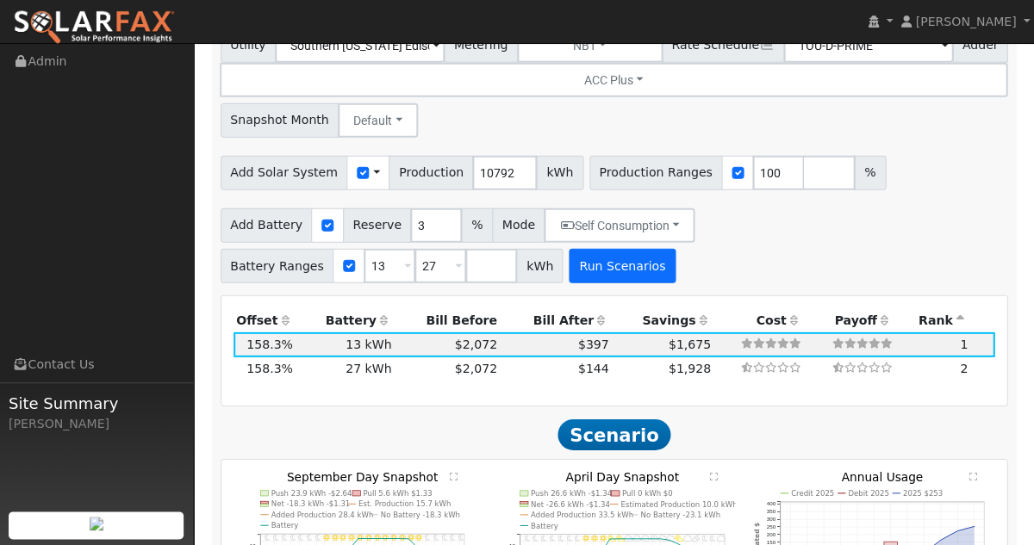
click at [581, 249] on button "Run Scenarios" at bounding box center [622, 266] width 106 height 34
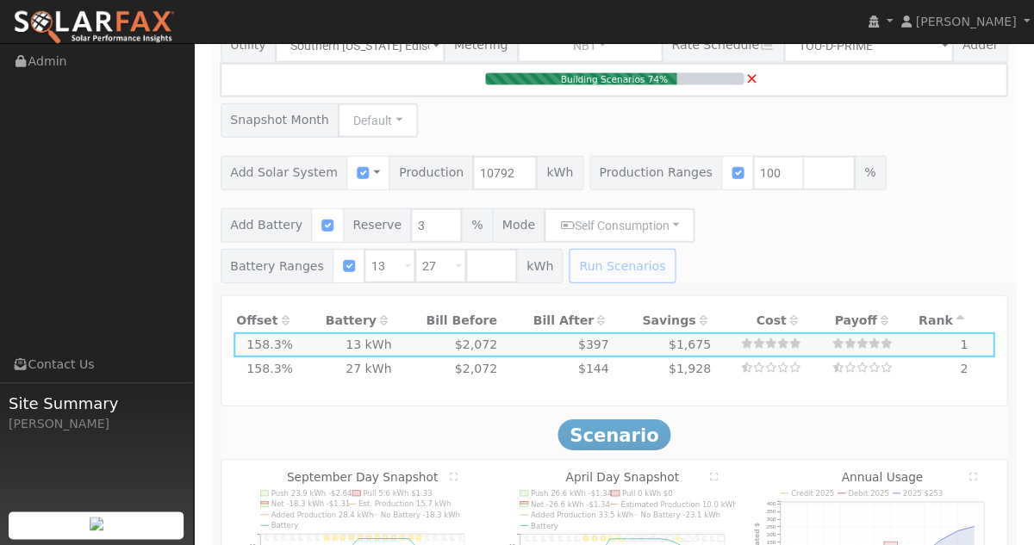
type input "8.3"
type input "$24,900"
type input "$12,930"
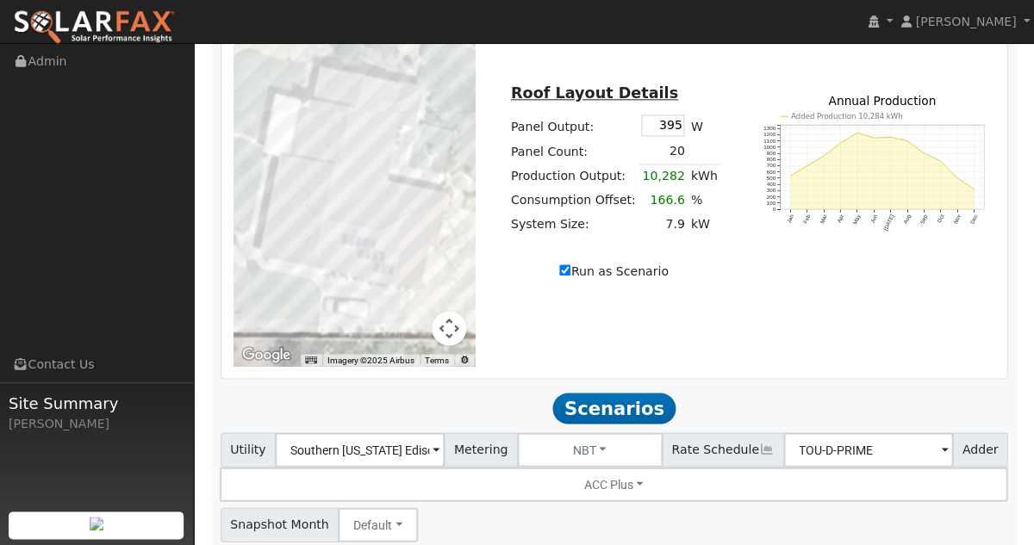
scroll to position [1636, 0]
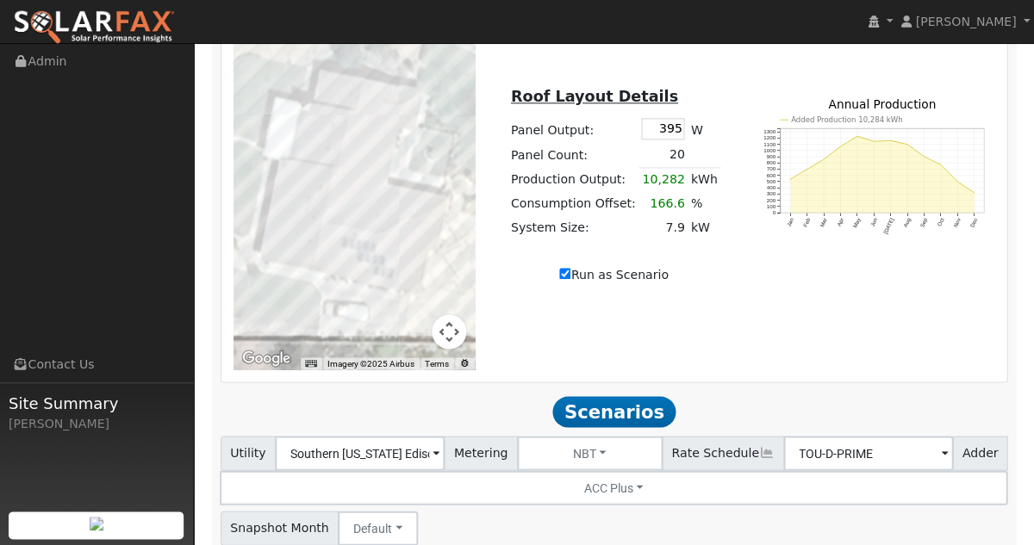
click at [300, 195] on div at bounding box center [354, 176] width 242 height 388
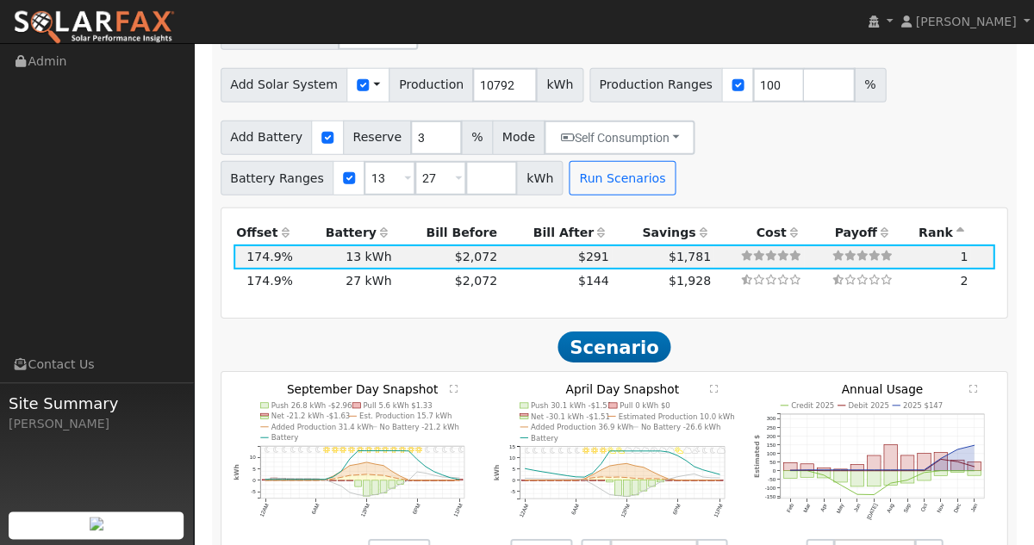
scroll to position [2148, 0]
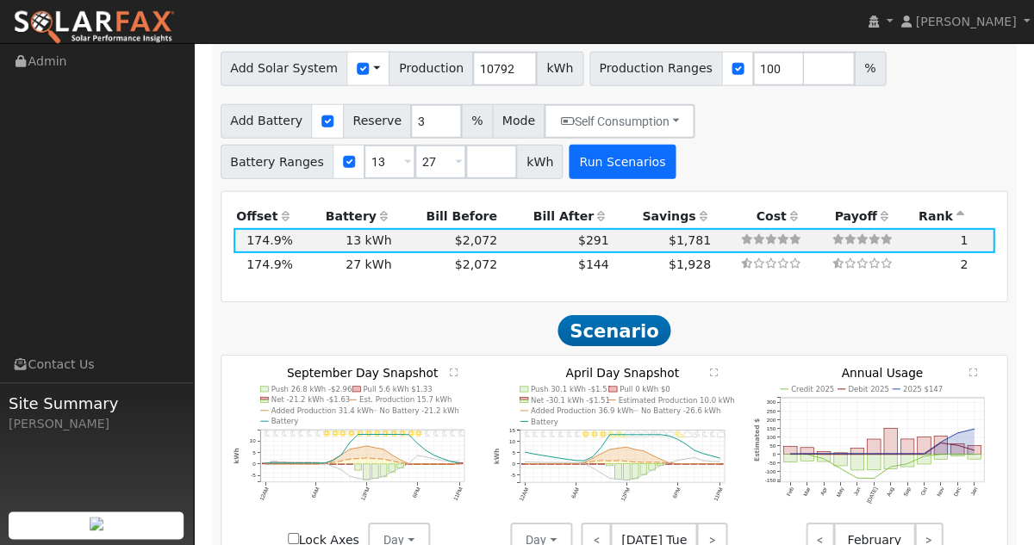
click at [592, 145] on button "Run Scenarios" at bounding box center [622, 162] width 106 height 34
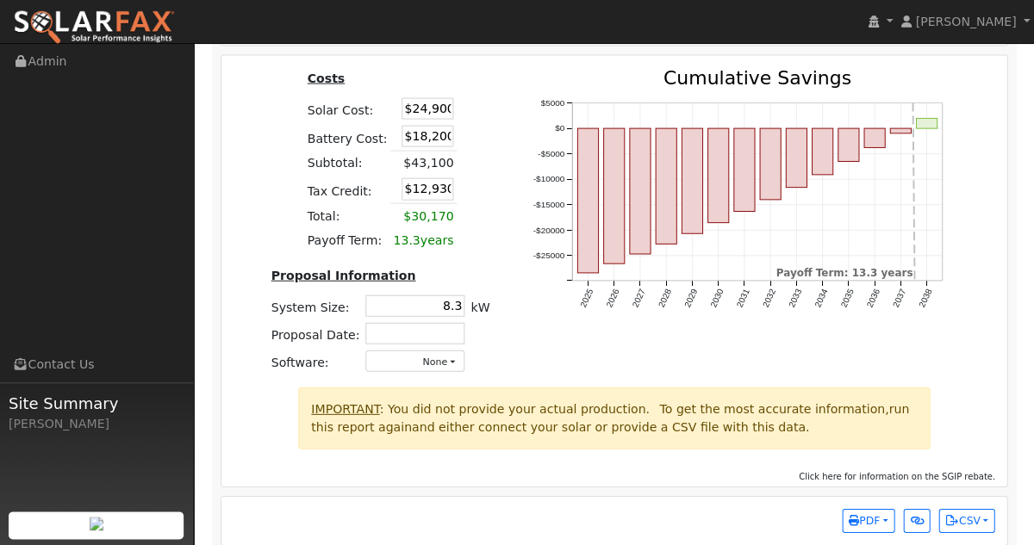
scroll to position [3236, 0]
click at [412, 99] on input "$24,900" at bounding box center [427, 110] width 52 height 22
type input "$14,900"
type input "$9,930"
click at [417, 127] on input "$18,200" at bounding box center [427, 138] width 52 height 22
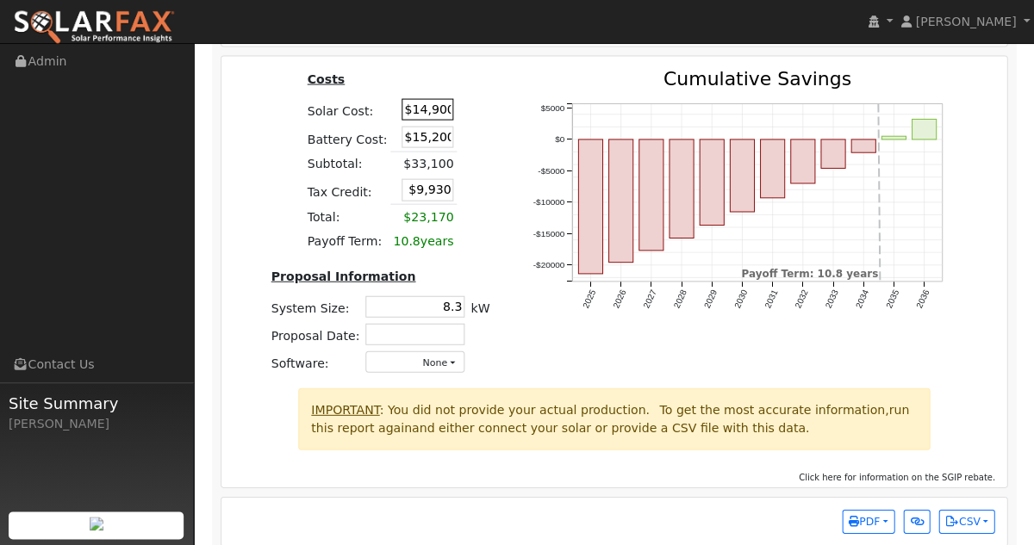
type input "$15,200"
type input "$9,030"
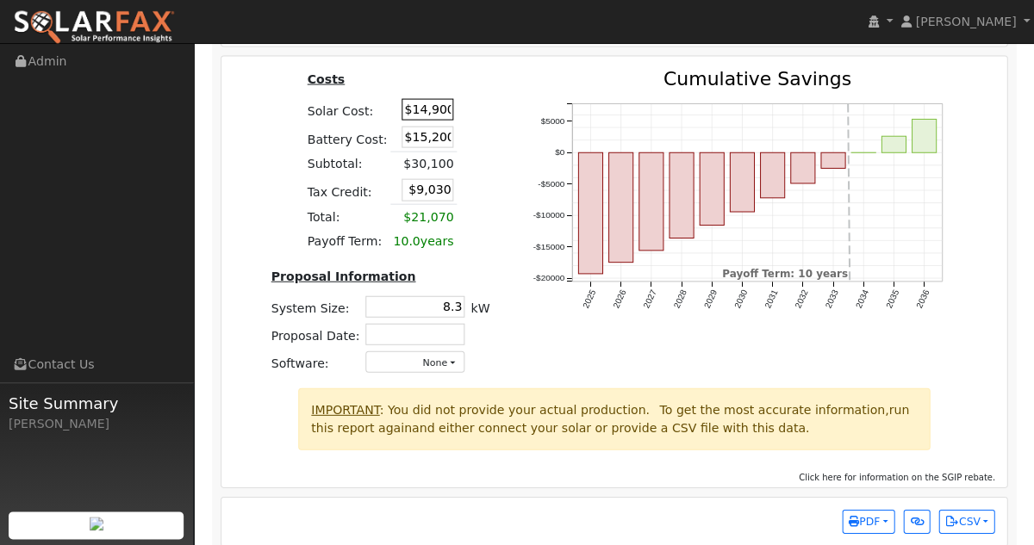
click at [418, 99] on input "$14,900" at bounding box center [427, 110] width 52 height 22
type input "$16,900"
type input "$9,630"
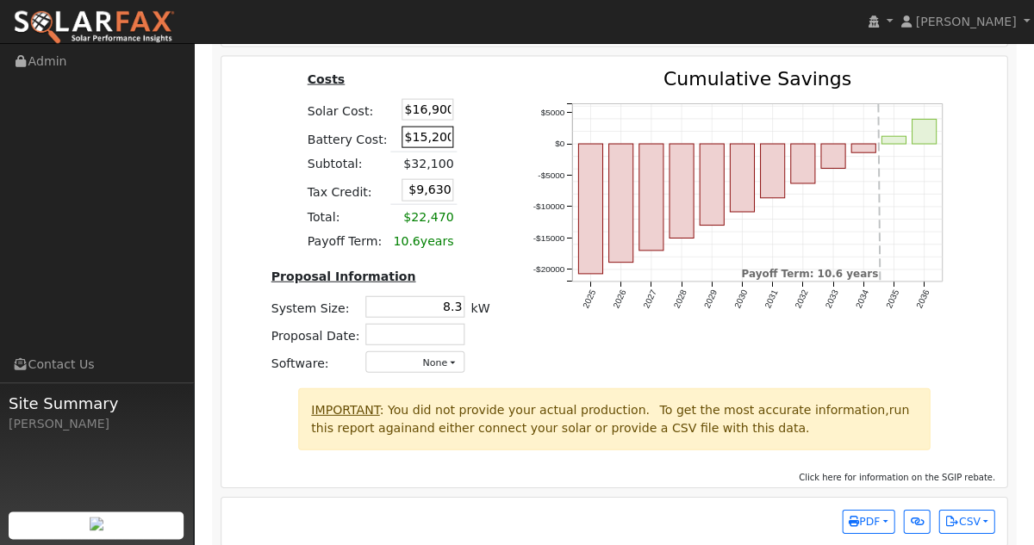
click at [426, 127] on input "$15,200" at bounding box center [427, 138] width 52 height 22
